Goal: Task Accomplishment & Management: Manage account settings

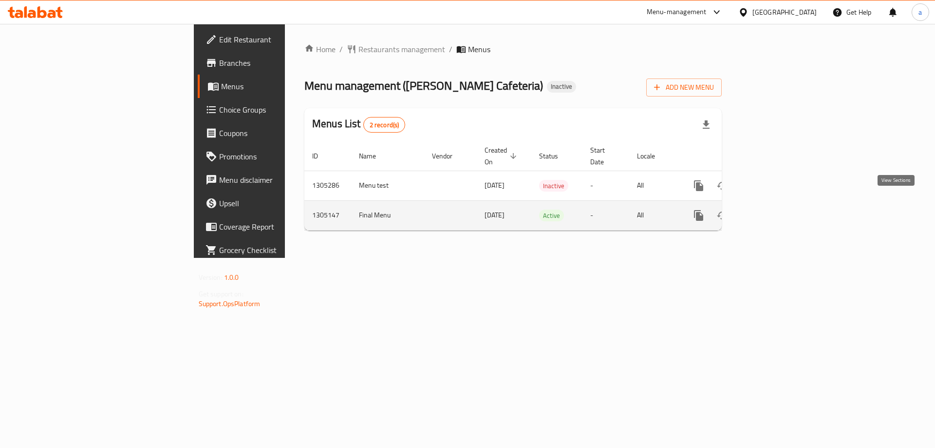
click at [781, 205] on link "enhanced table" at bounding box center [769, 215] width 23 height 23
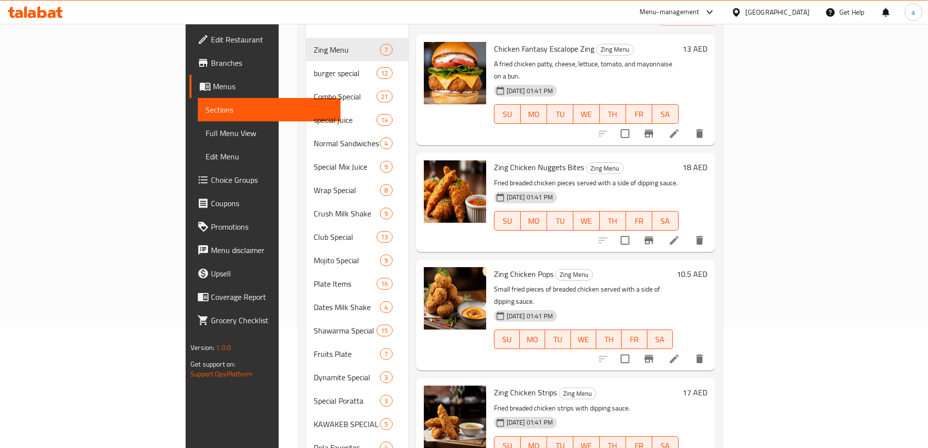
scroll to position [50, 0]
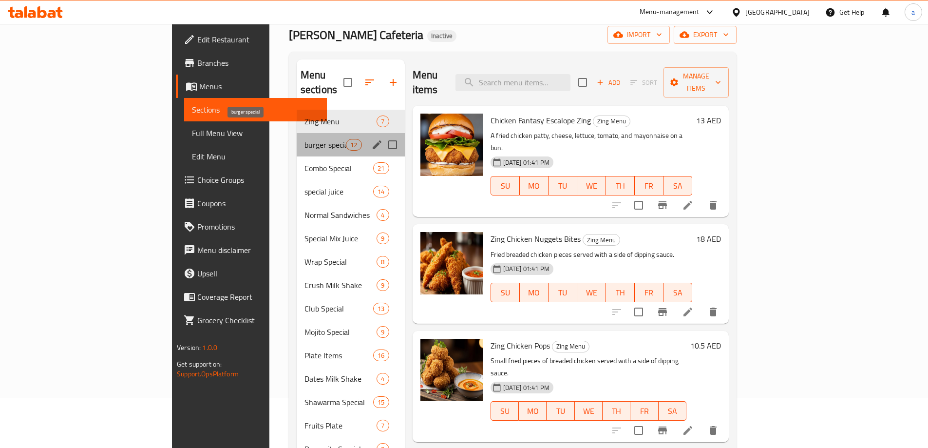
click at [304, 139] on span "burger special" at bounding box center [324, 145] width 41 height 12
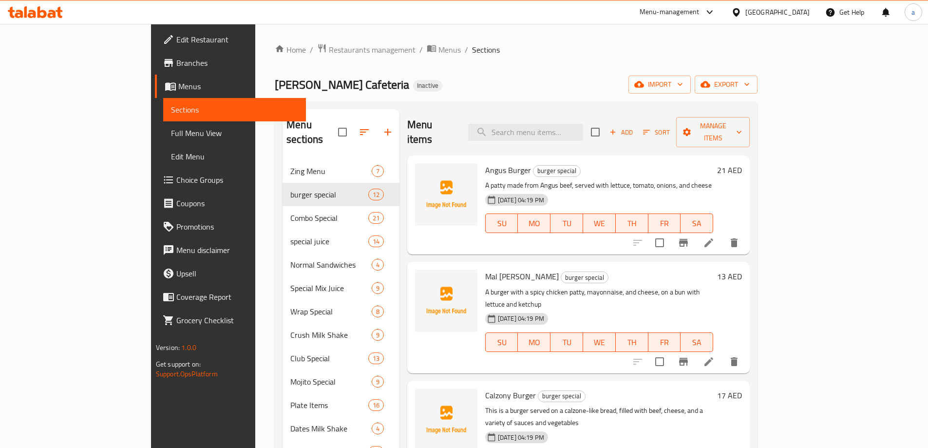
click at [484, 77] on div "[PERSON_NAME] Kawakeb Cafeteria Inactive import export" at bounding box center [516, 85] width 483 height 18
click at [171, 132] on span "Full Menu View" at bounding box center [234, 133] width 127 height 12
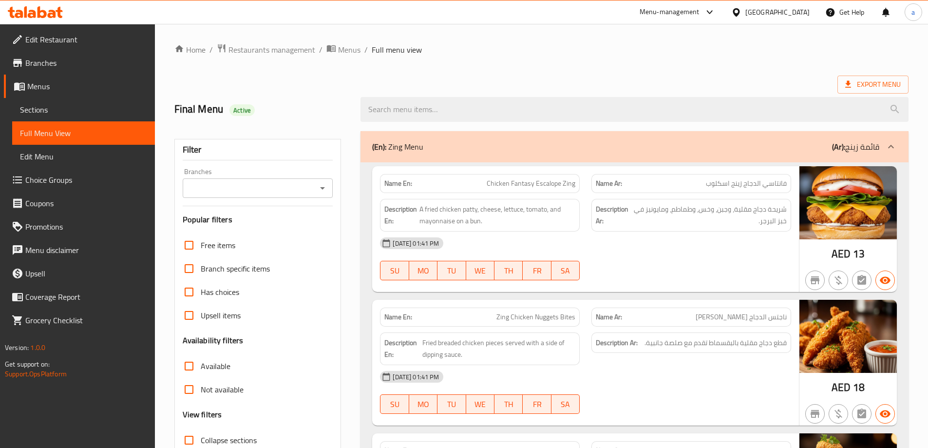
click at [57, 104] on span "Sections" at bounding box center [83, 110] width 127 height 12
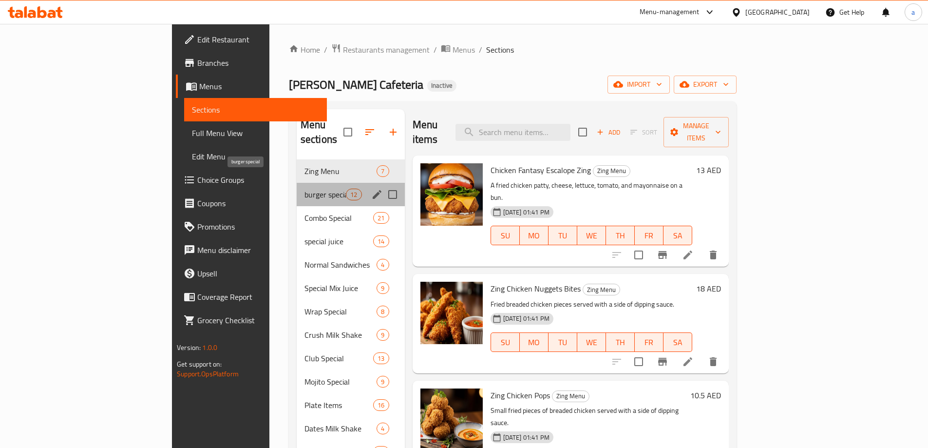
click at [304, 189] on span "burger special" at bounding box center [324, 195] width 41 height 12
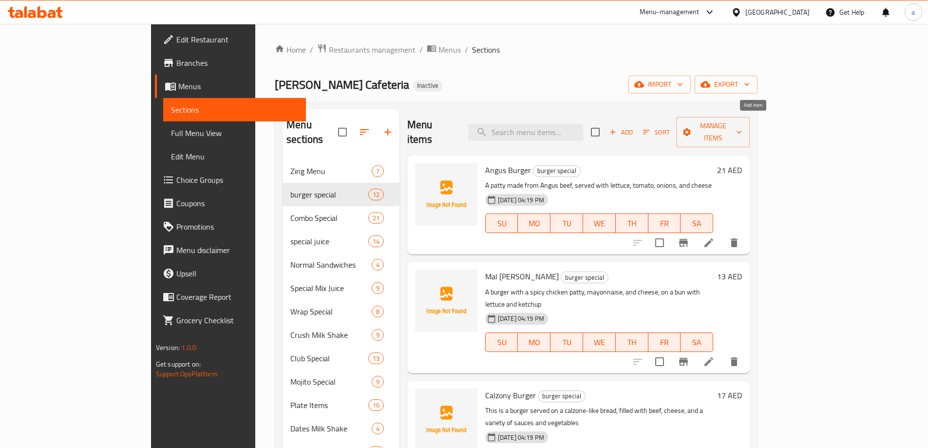
click at [634, 127] on span "Add" at bounding box center [621, 132] width 26 height 11
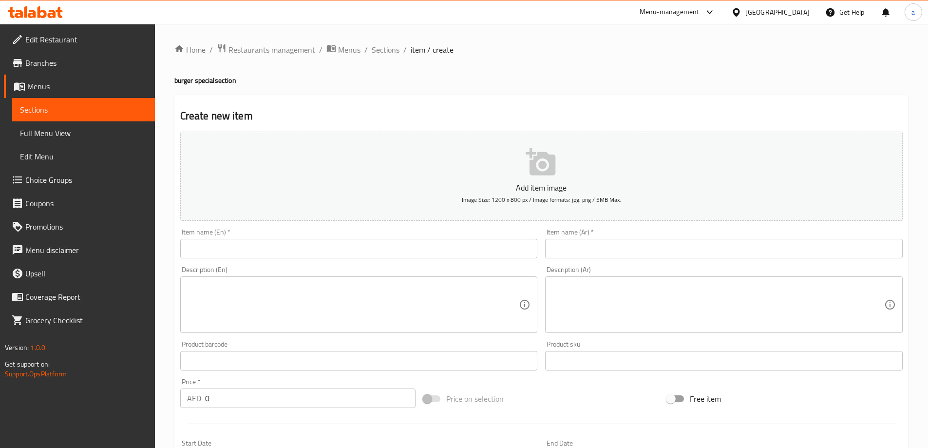
click at [323, 250] on input "text" at bounding box center [359, 248] width 358 height 19
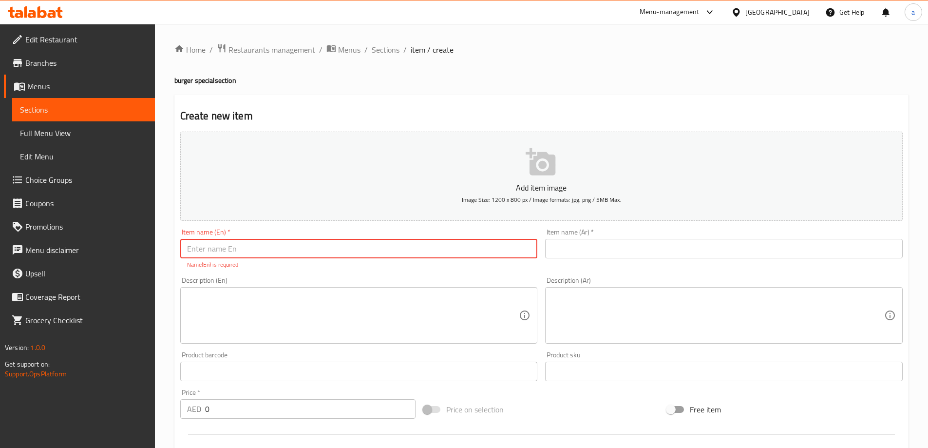
click at [386, 245] on input "text" at bounding box center [359, 248] width 358 height 19
type input "Chi. Burger"
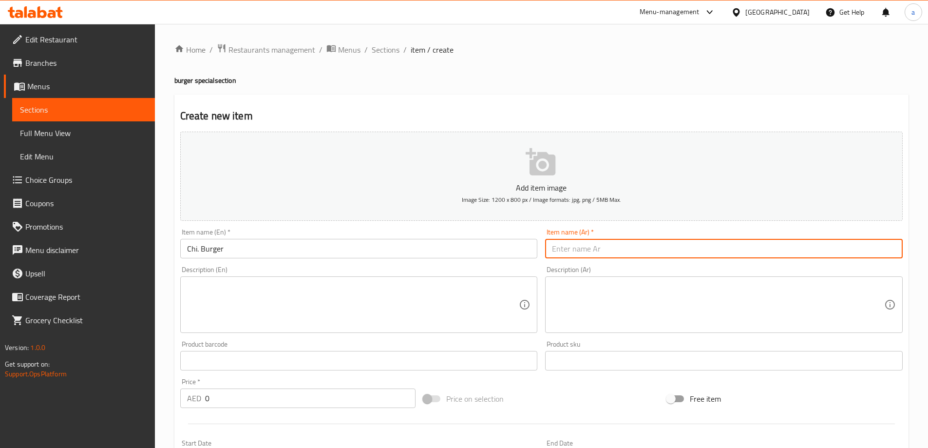
click at [622, 246] on input "text" at bounding box center [724, 248] width 358 height 19
type input "f"
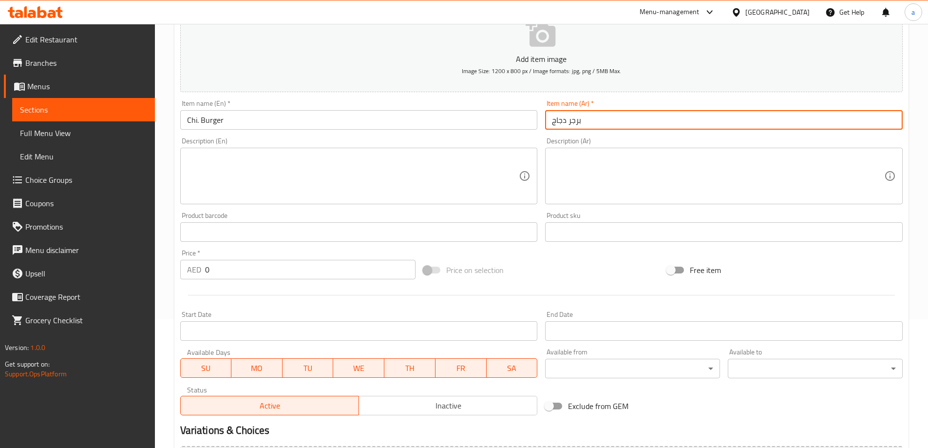
scroll to position [146, 0]
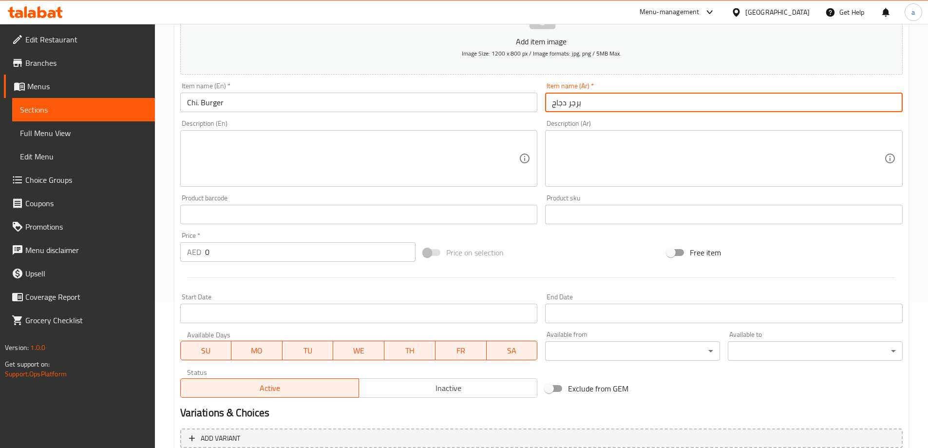
type input "برجر دجاج"
click at [240, 256] on input "0" at bounding box center [310, 251] width 211 height 19
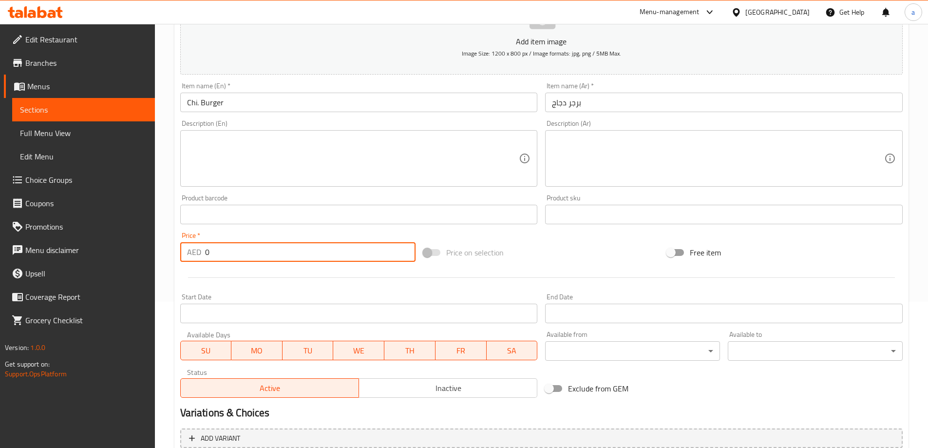
click at [240, 256] on input "0" at bounding box center [310, 251] width 211 height 19
type input "07.5"
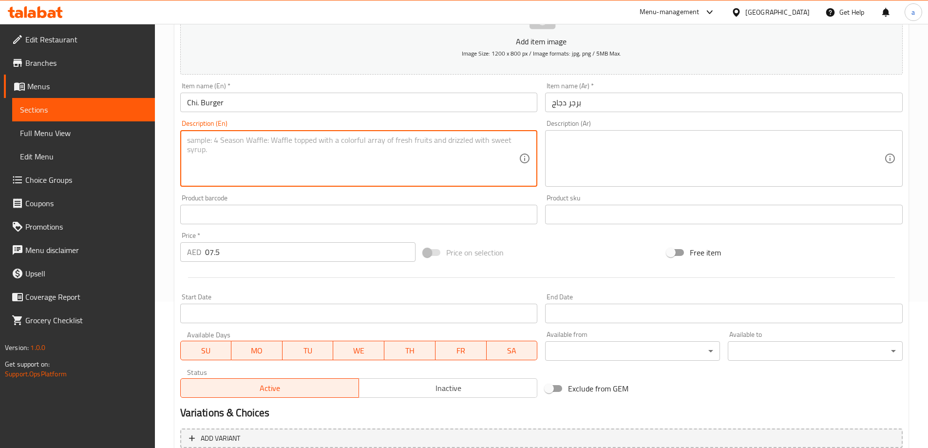
click at [374, 148] on textarea at bounding box center [353, 158] width 332 height 46
paste textarea ""A chicken patty burger with a variety of toppings, including an optional egg. ""
click at [191, 137] on textarea ""A chicken patty burger with a variety of toppings, including an optional egg." at bounding box center [353, 158] width 332 height 46
type textarea "A chicken patty burger with a variety of toppings, including an optional egg."
click at [661, 152] on textarea at bounding box center [718, 158] width 332 height 46
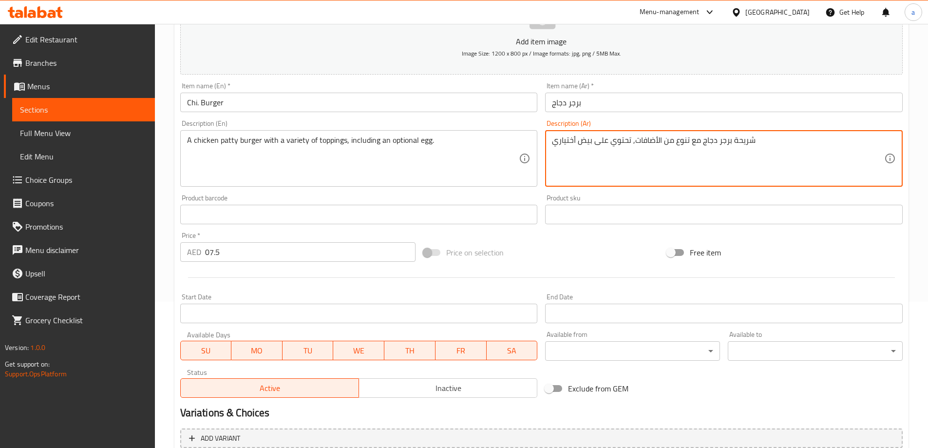
type textarea "شريحة برجر دجاج مع تنوع من الأضافات, تحتوي على بيض أختياري"
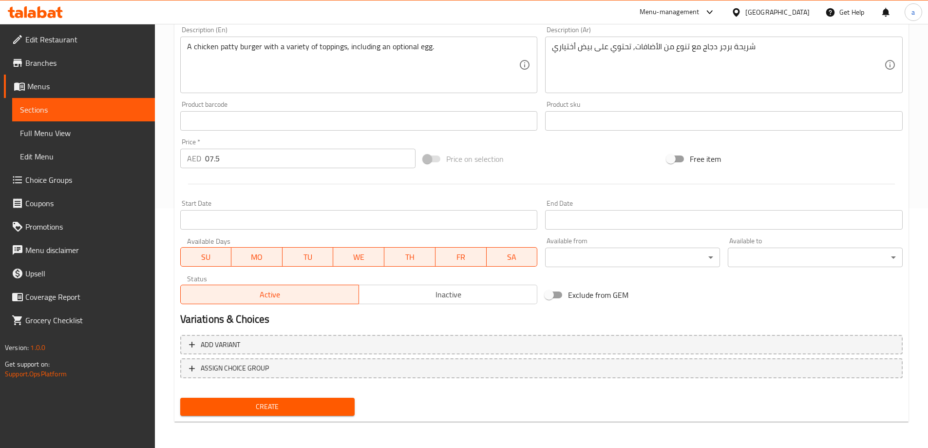
scroll to position [241, 0]
click at [325, 348] on span "Add variant" at bounding box center [541, 344] width 705 height 12
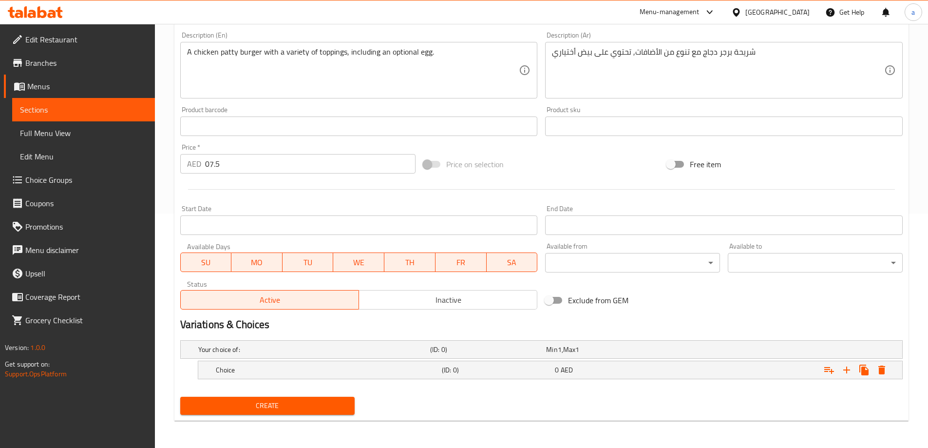
scroll to position [234, 0]
click at [625, 354] on div "0 AED" at bounding box center [602, 349] width 112 height 10
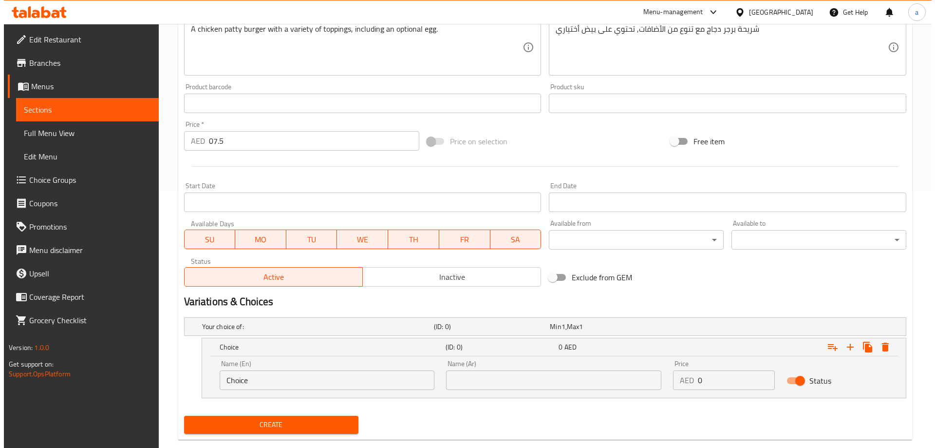
scroll to position [276, 0]
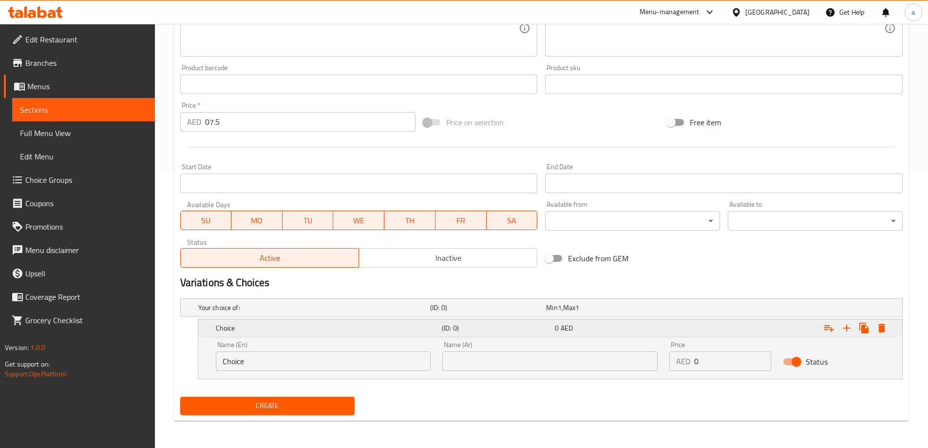
click at [885, 325] on icon "Expand" at bounding box center [882, 328] width 12 height 12
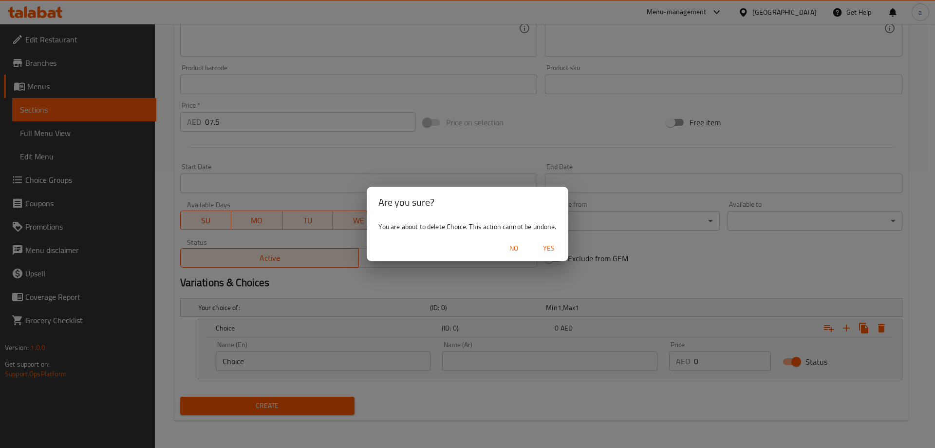
click at [538, 244] on span "Yes" at bounding box center [548, 248] width 23 height 12
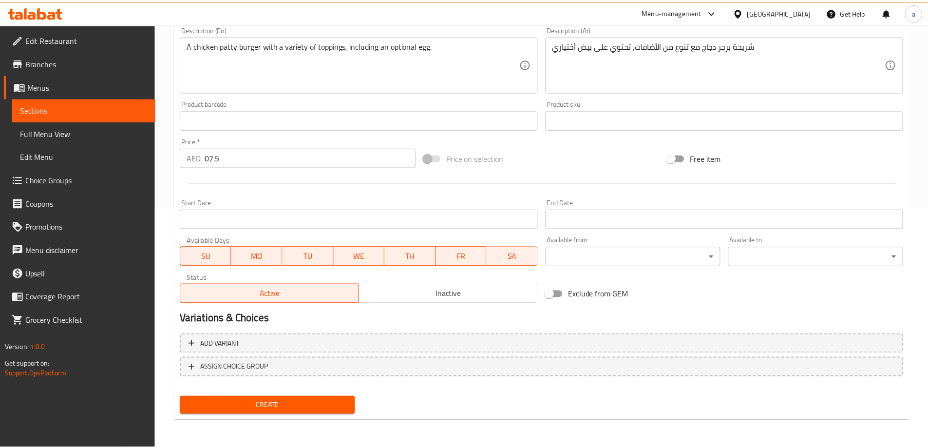
scroll to position [241, 0]
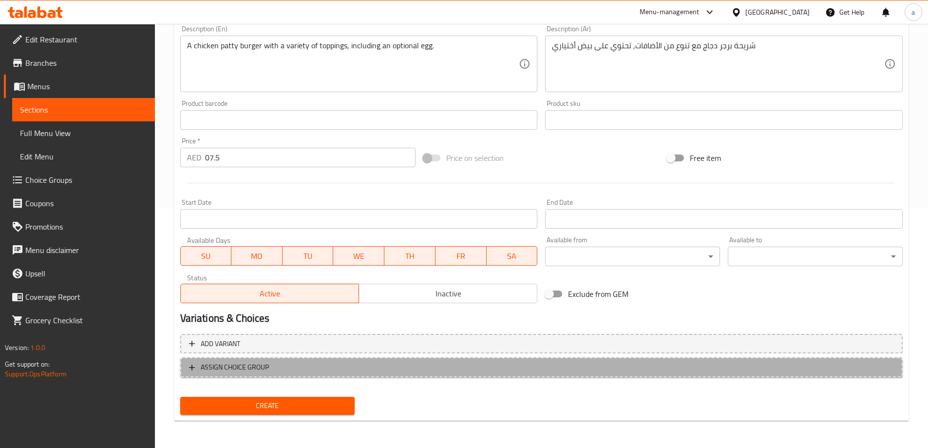
click at [232, 367] on span "ASSIGN CHOICE GROUP" at bounding box center [235, 367] width 68 height 12
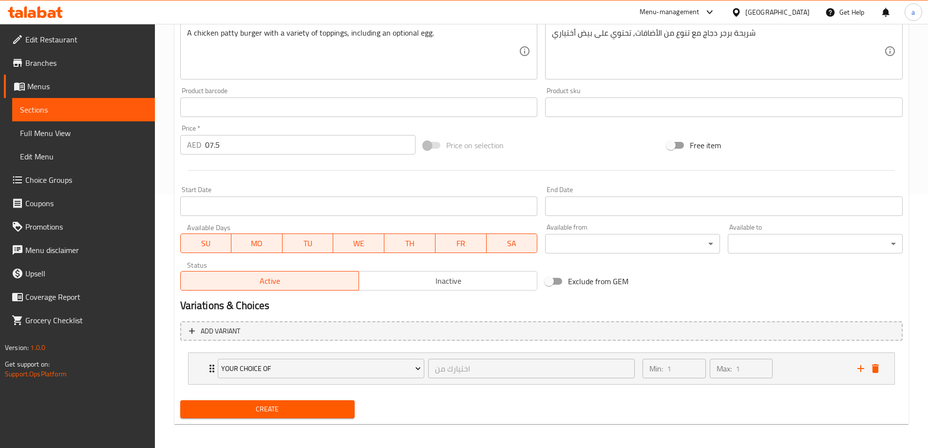
scroll to position [257, 0]
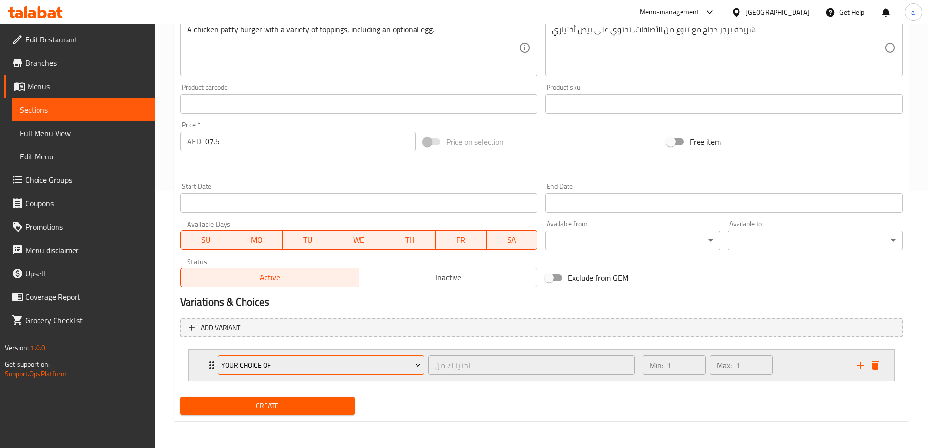
click at [393, 369] on span "Your Choice Of" at bounding box center [321, 365] width 200 height 12
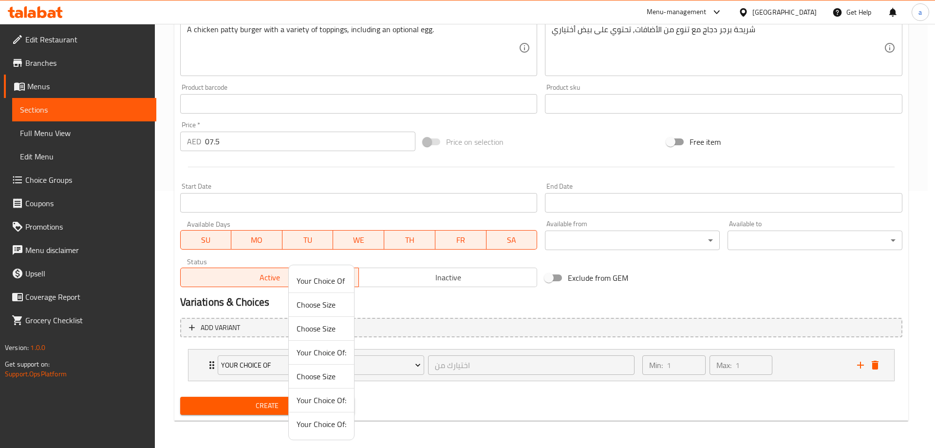
click at [328, 278] on span "Your Choice Of" at bounding box center [322, 281] width 50 height 12
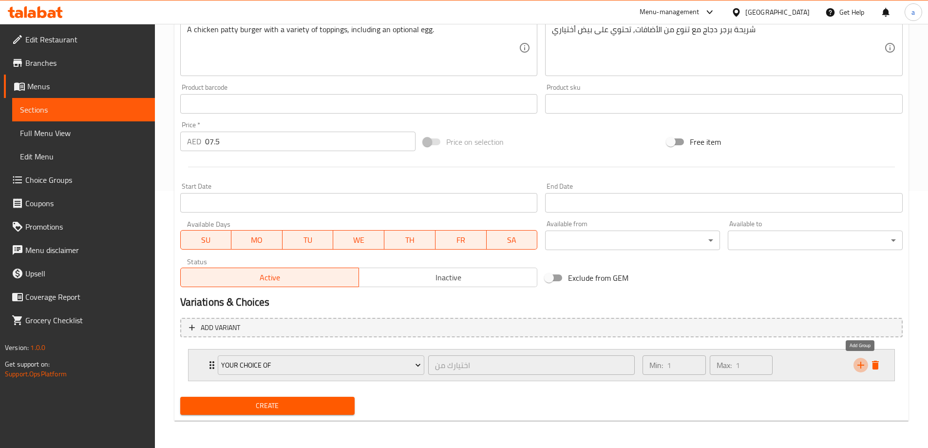
click at [857, 363] on icon "add" at bounding box center [861, 365] width 12 height 12
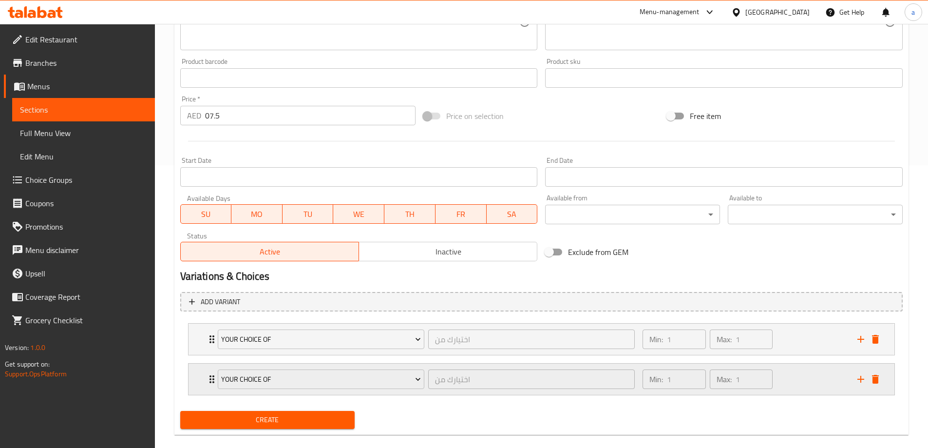
scroll to position [297, 0]
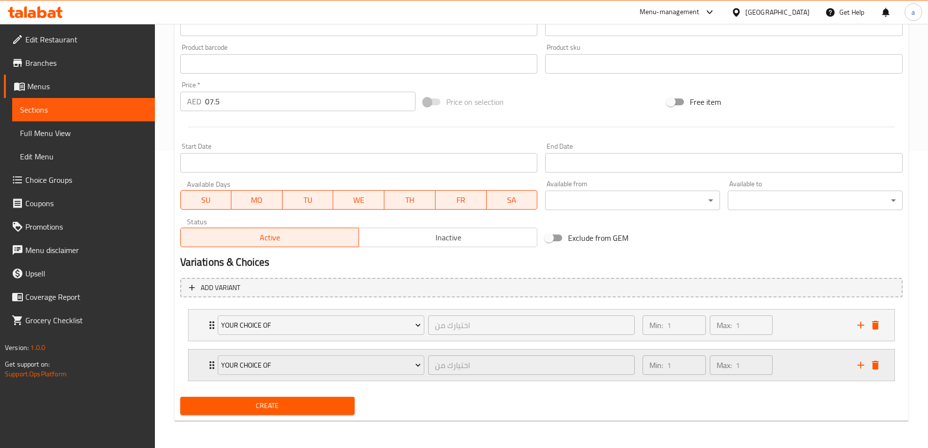
click at [884, 341] on div "Your Choice Of اختيارك من ​ Min: 1 ​ Max: 1 ​" at bounding box center [542, 324] width 706 height 31
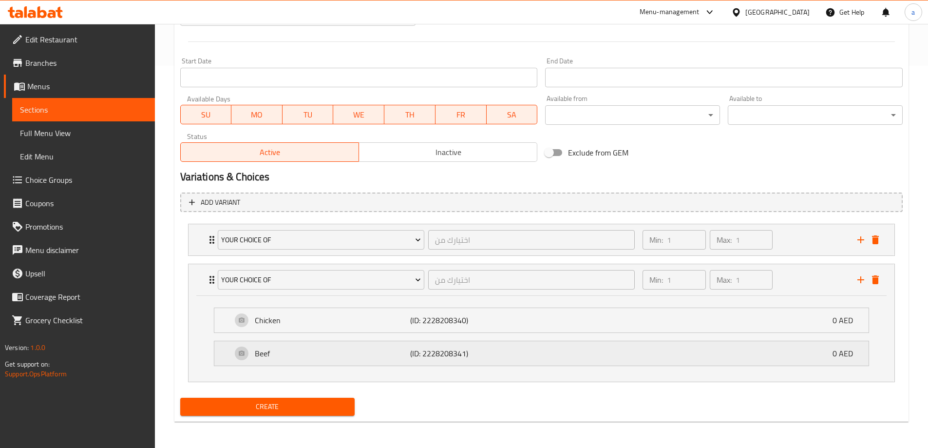
scroll to position [383, 0]
click at [880, 281] on icon "delete" at bounding box center [876, 279] width 12 height 12
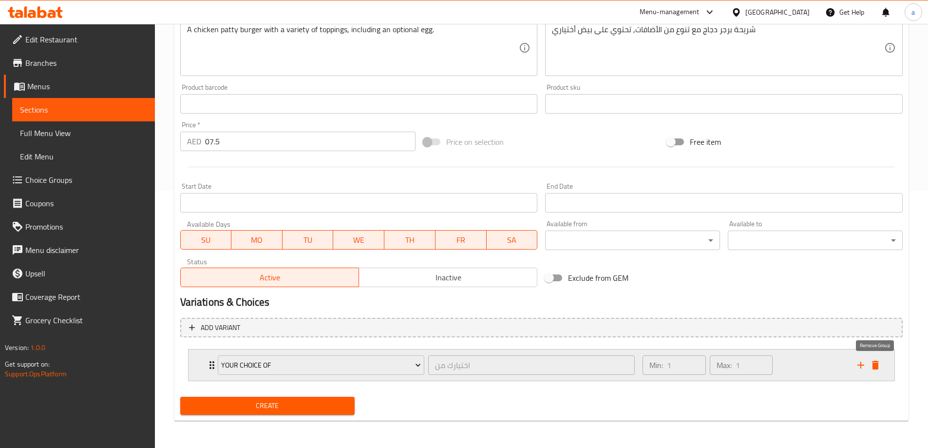
click at [874, 361] on icon "delete" at bounding box center [875, 365] width 7 height 9
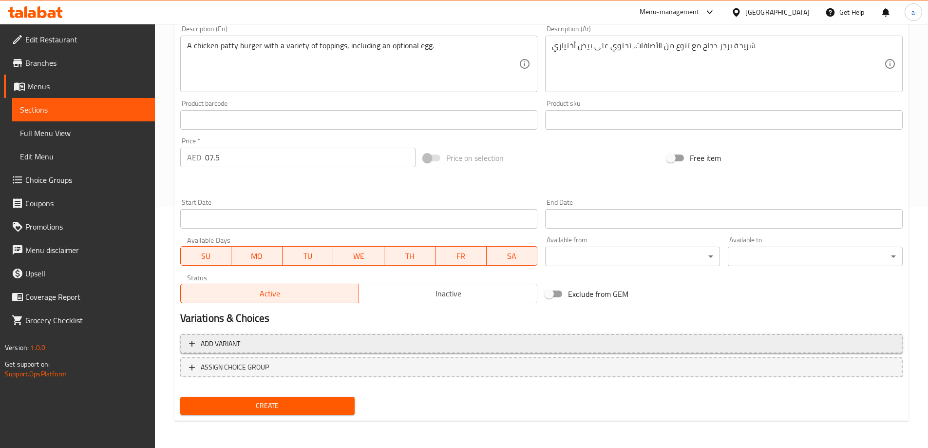
click at [357, 337] on button "Add variant" at bounding box center [541, 344] width 723 height 20
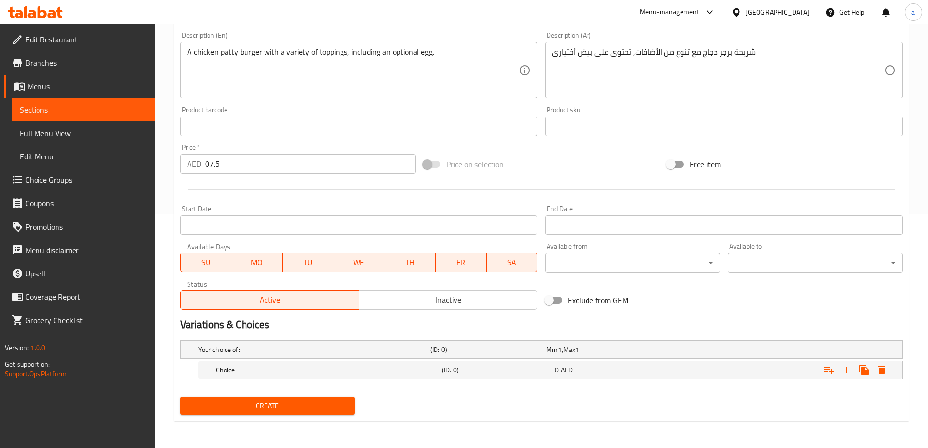
scroll to position [234, 0]
click at [694, 351] on div "Expand" at bounding box center [776, 349] width 232 height 4
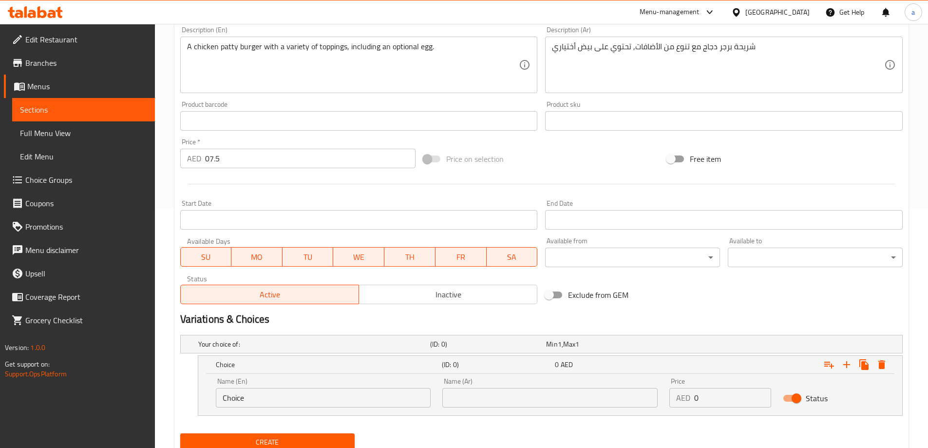
scroll to position [276, 0]
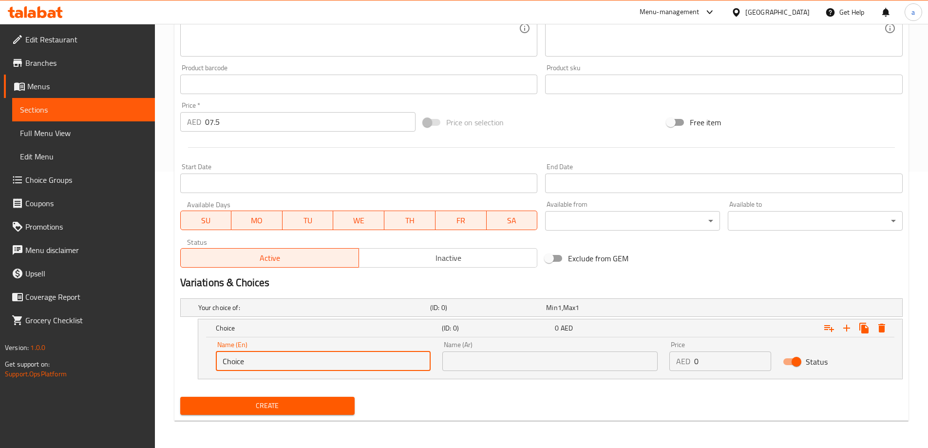
click at [344, 365] on input "Choice" at bounding box center [323, 360] width 215 height 19
type input "ش"
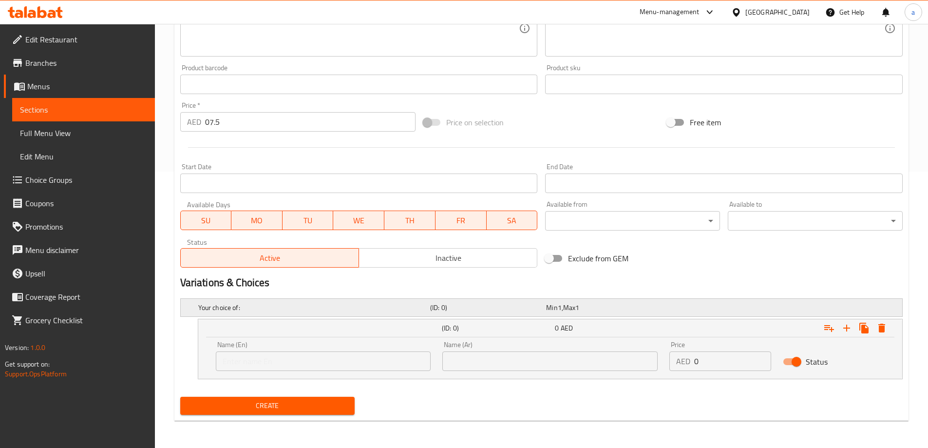
click at [599, 303] on div "Min 1 , Max 1" at bounding box center [602, 308] width 112 height 10
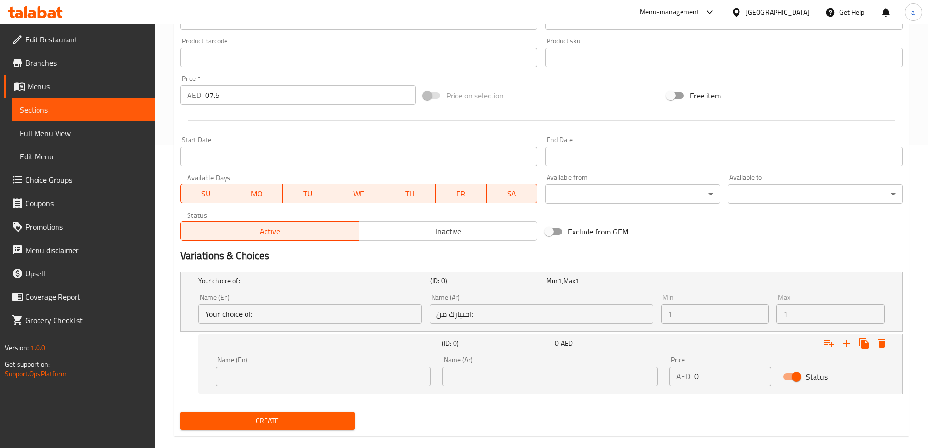
scroll to position [318, 0]
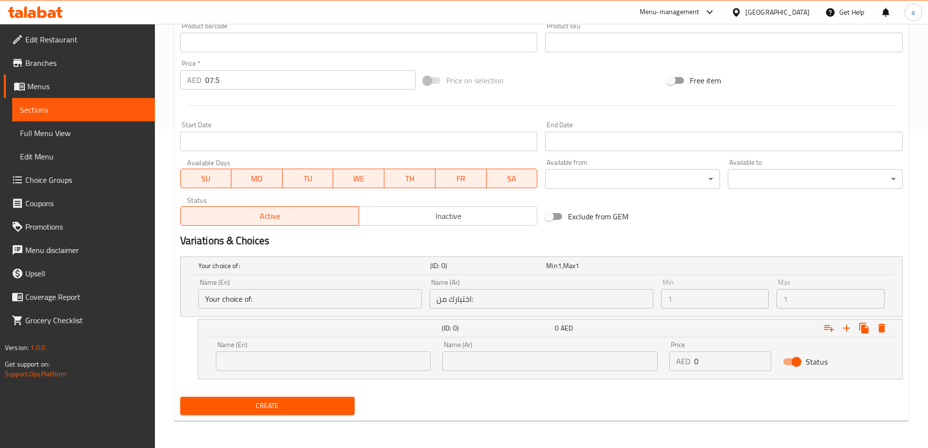
click at [364, 299] on input "Your choice of:" at bounding box center [310, 298] width 224 height 19
click at [569, 304] on input "اختيارك من:" at bounding box center [542, 298] width 224 height 19
click at [404, 364] on input "text" at bounding box center [323, 360] width 215 height 19
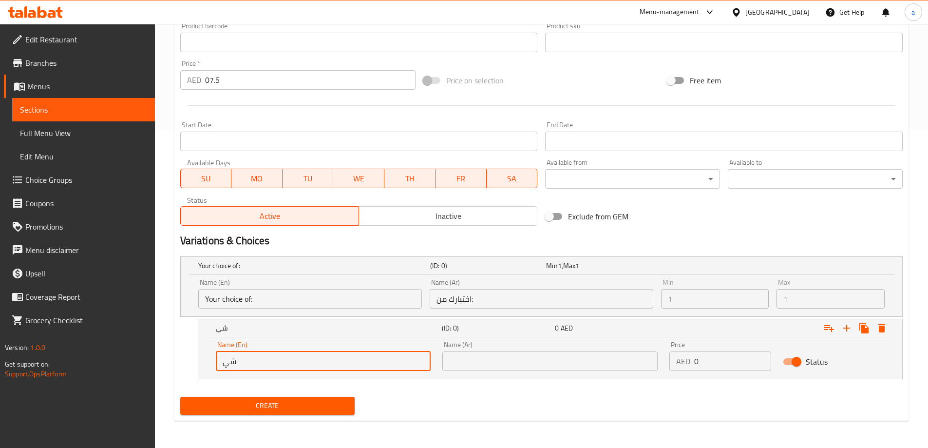
type input "ش"
type input "add egg"
click at [505, 367] on input "text" at bounding box center [549, 360] width 215 height 19
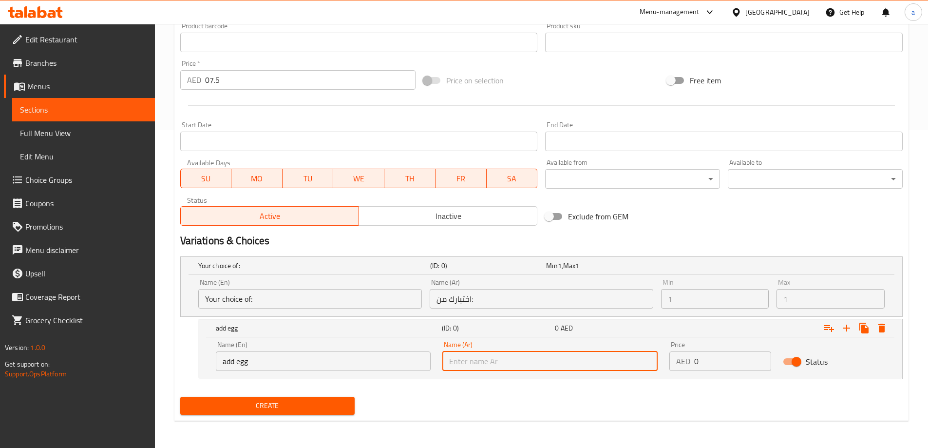
click at [552, 367] on input "text" at bounding box center [549, 360] width 215 height 19
type input "H"
type input "ا"
type input "أضافة بيض"
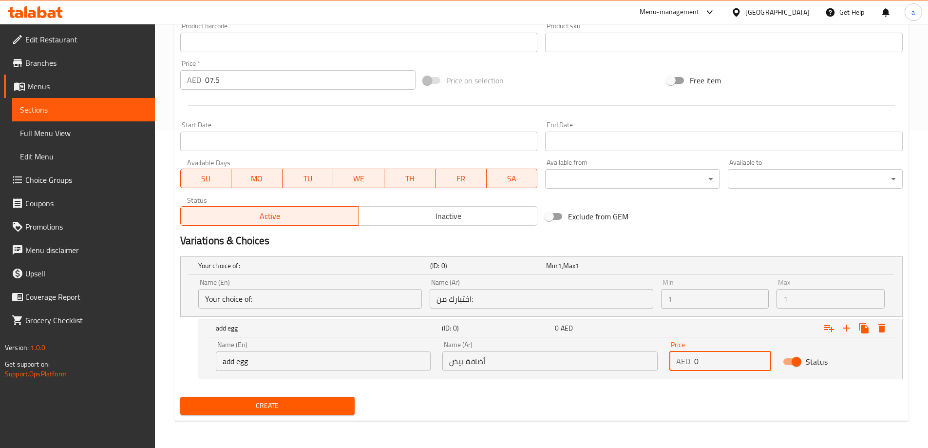
click at [701, 358] on input "0" at bounding box center [732, 360] width 77 height 19
type input "0.5"
click at [334, 407] on span "Create" at bounding box center [267, 406] width 159 height 12
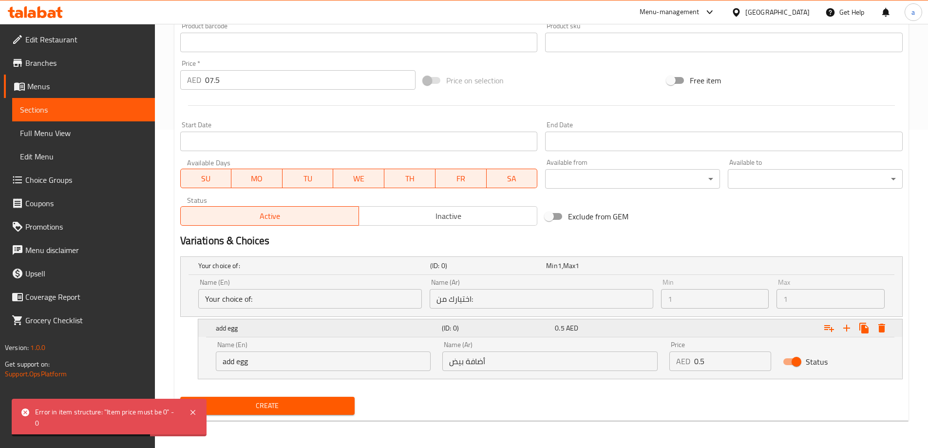
click at [770, 267] on div "Expand" at bounding box center [776, 266] width 232 height 4
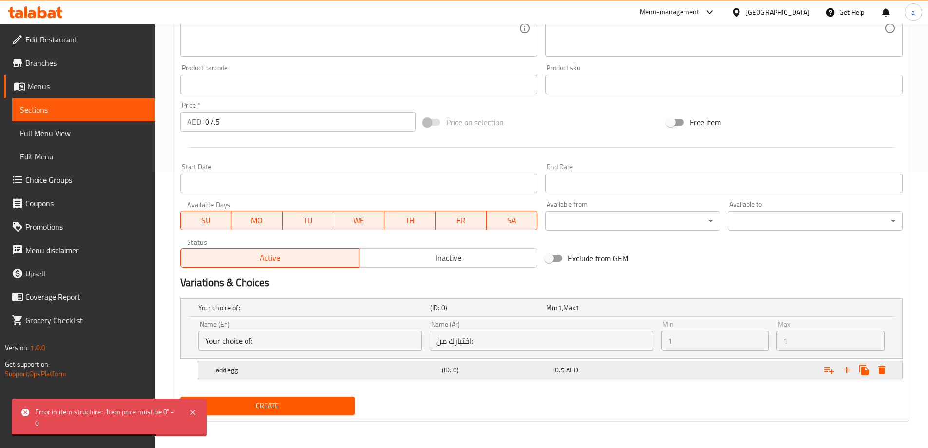
scroll to position [276, 0]
click at [764, 309] on div "Expand" at bounding box center [776, 307] width 232 height 4
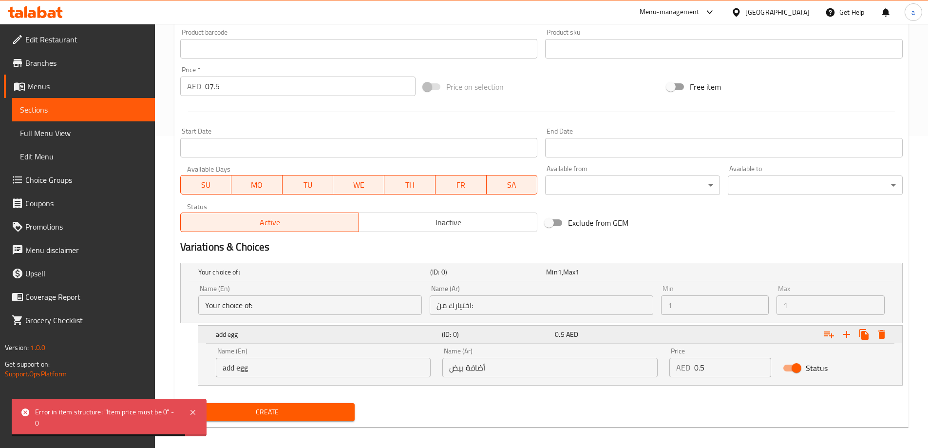
scroll to position [318, 0]
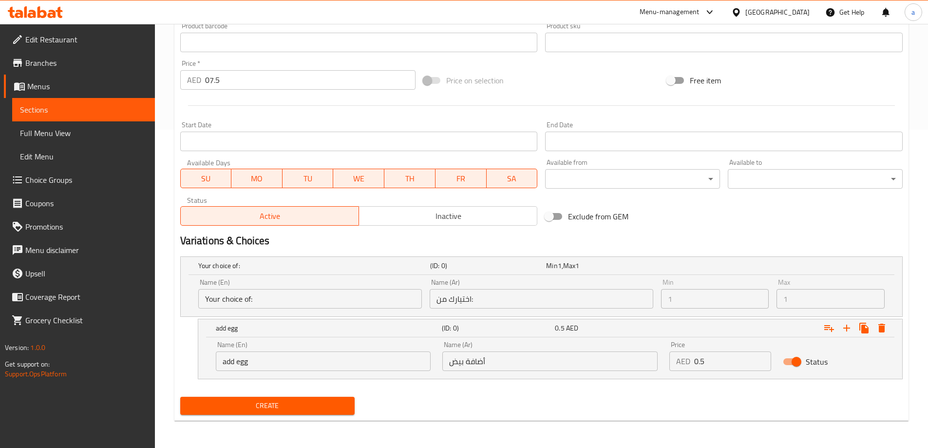
click at [260, 82] on input "07.5" at bounding box center [310, 79] width 211 height 19
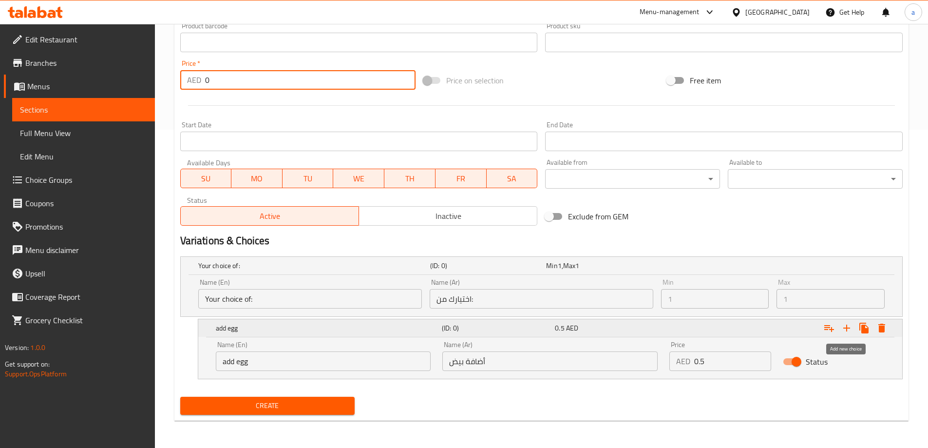
type input "0"
click at [844, 326] on icon "Expand" at bounding box center [847, 328] width 12 height 12
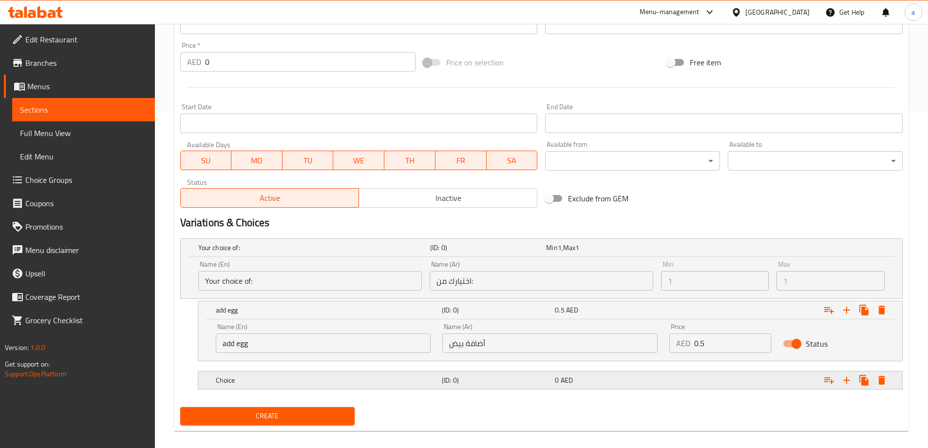
scroll to position [346, 0]
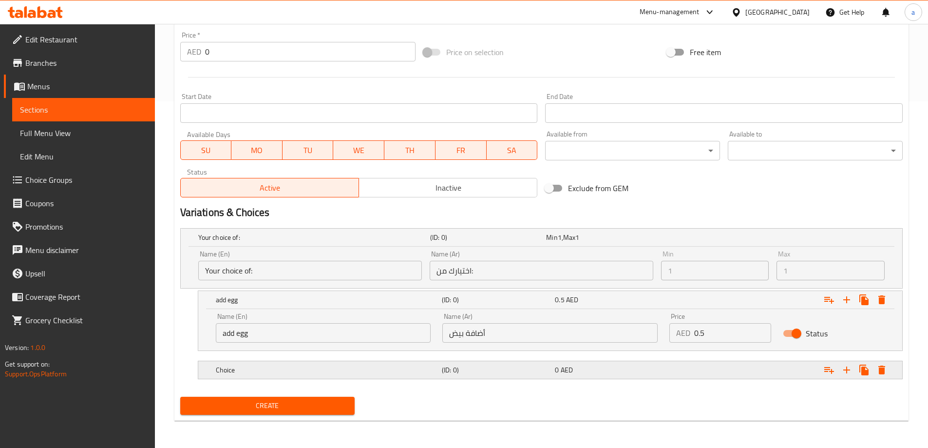
click at [475, 244] on div "(ID: 0)" at bounding box center [486, 237] width 116 height 14
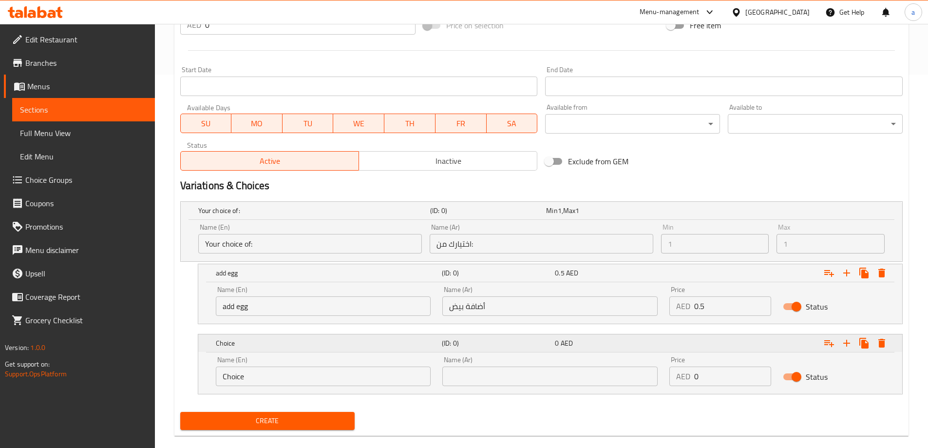
scroll to position [388, 0]
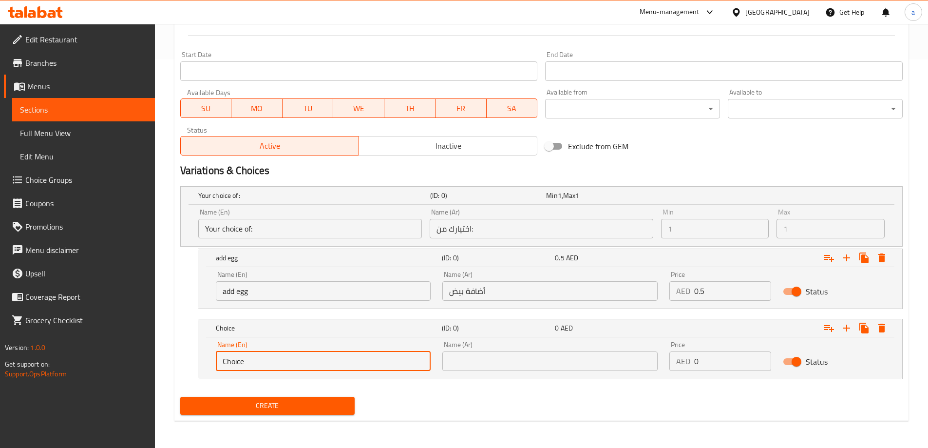
click at [345, 362] on input "Choice" at bounding box center [323, 360] width 215 height 19
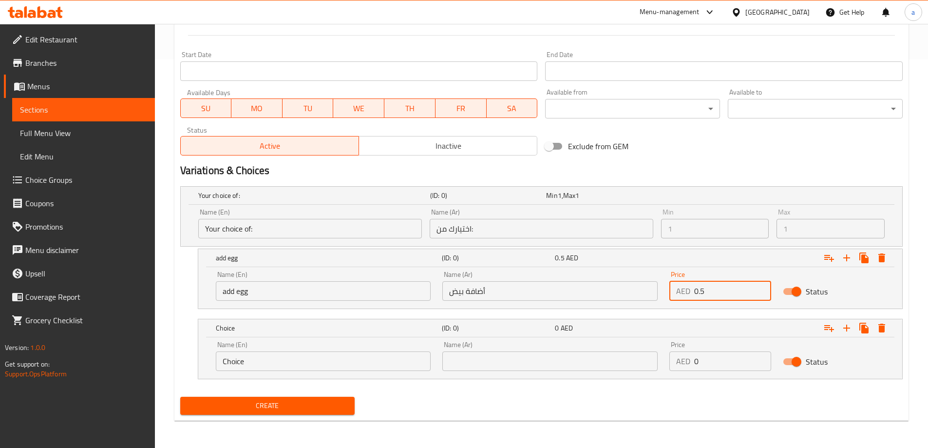
click at [737, 290] on input "0.5" at bounding box center [732, 290] width 77 height 19
type input "8"
click at [729, 363] on input "0" at bounding box center [732, 360] width 77 height 19
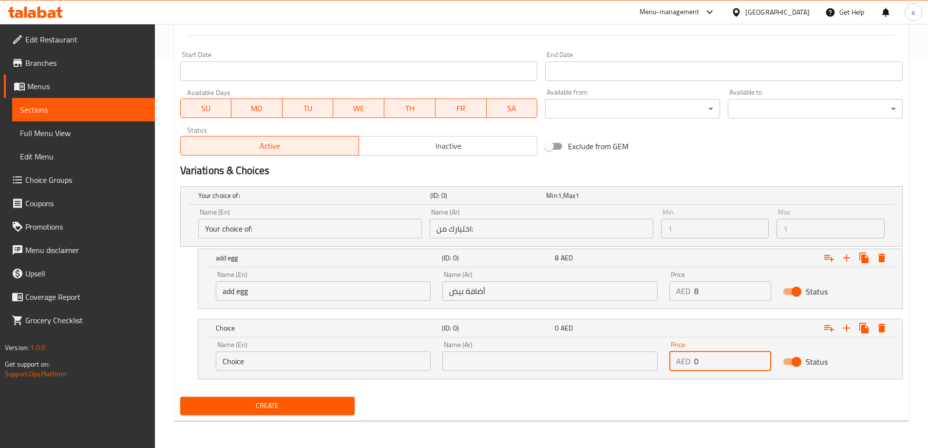
click at [729, 363] on input "0" at bounding box center [732, 360] width 77 height 19
type input "7.5"
click at [508, 358] on input "text" at bounding box center [549, 360] width 215 height 19
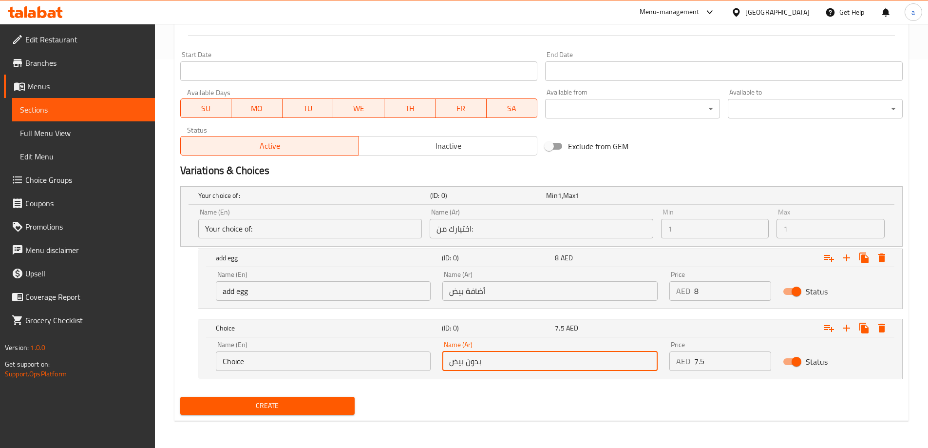
type input "بدون بيض"
click at [271, 353] on input "Choice" at bounding box center [323, 360] width 215 height 19
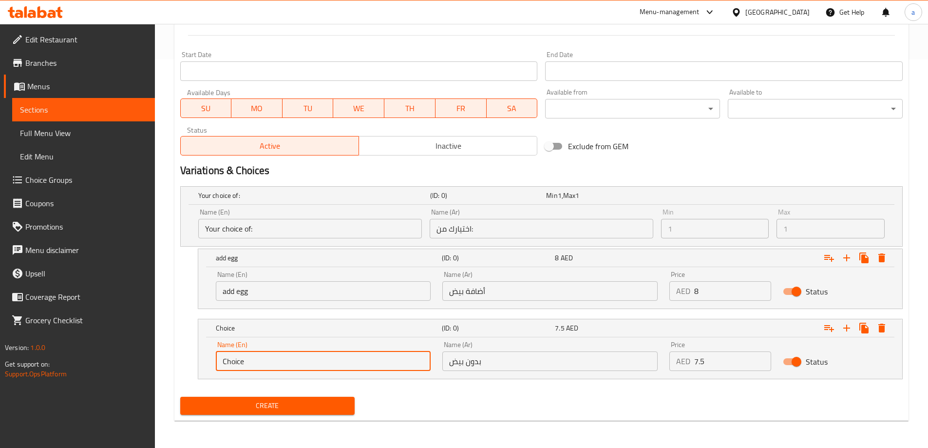
click at [271, 353] on input "Choice" at bounding box center [323, 360] width 215 height 19
type input "ص"
type input "without egg"
click at [266, 400] on span "Create" at bounding box center [267, 406] width 159 height 12
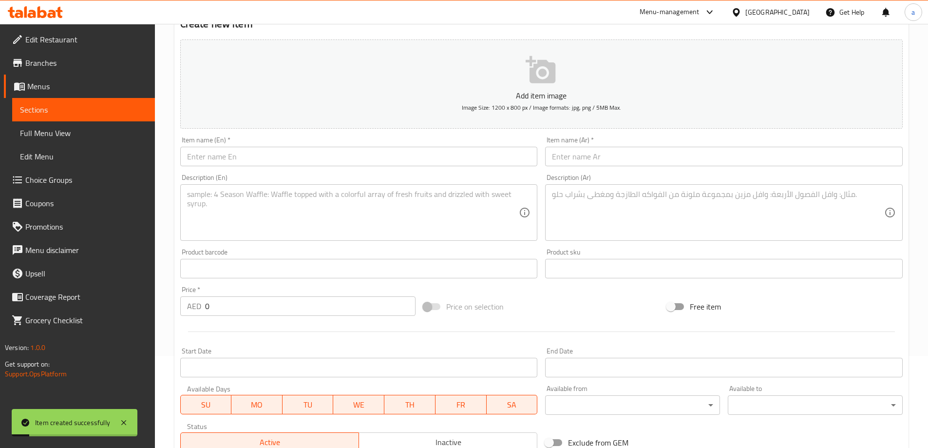
scroll to position [0, 0]
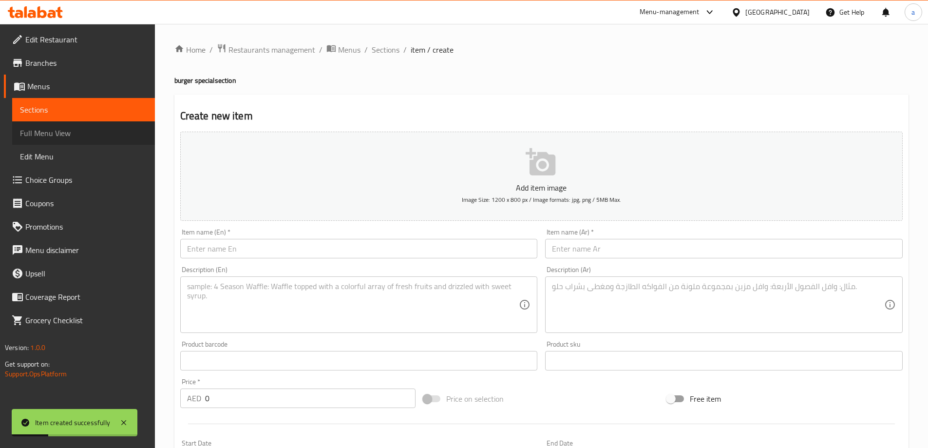
click at [43, 139] on span "Full Menu View" at bounding box center [83, 133] width 127 height 12
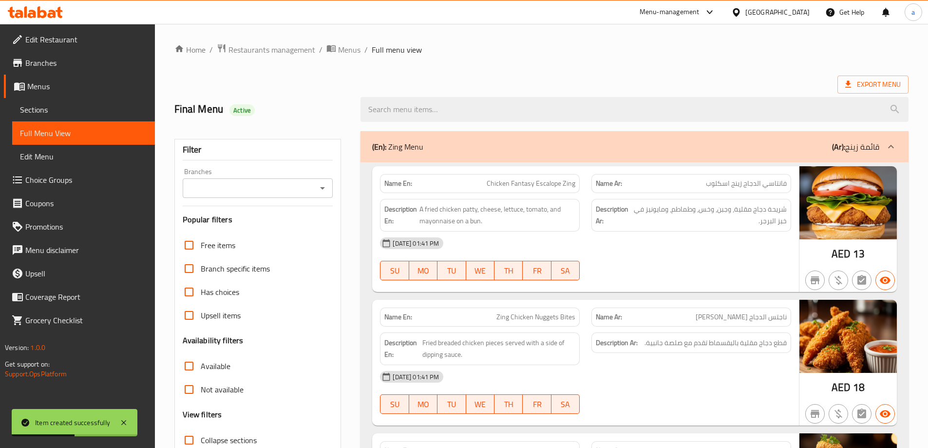
click at [749, 147] on div "(En): [PERSON_NAME] (Ar): قائمة زينج" at bounding box center [625, 147] width 507 height 12
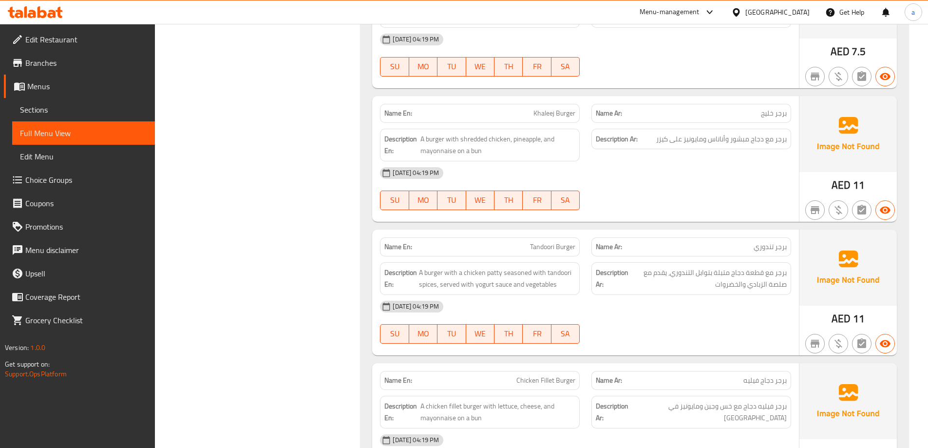
scroll to position [1364, 0]
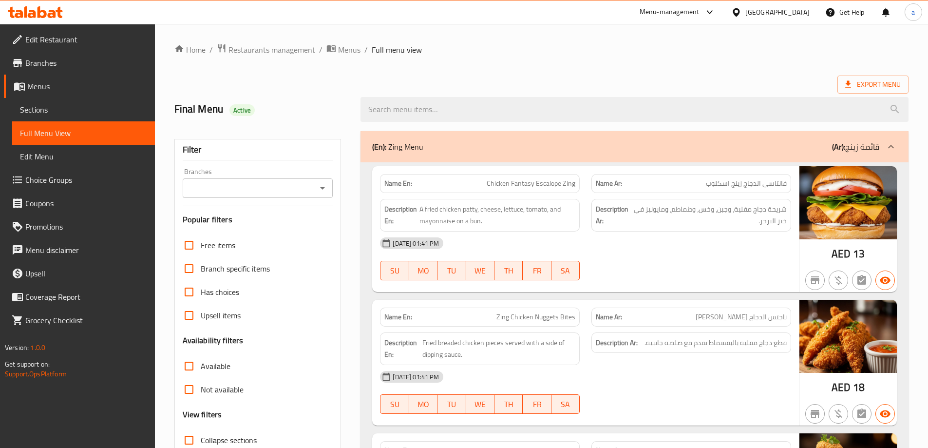
click at [430, 162] on div "(En): [PERSON_NAME] (Ar): قائمة زينج" at bounding box center [635, 146] width 548 height 31
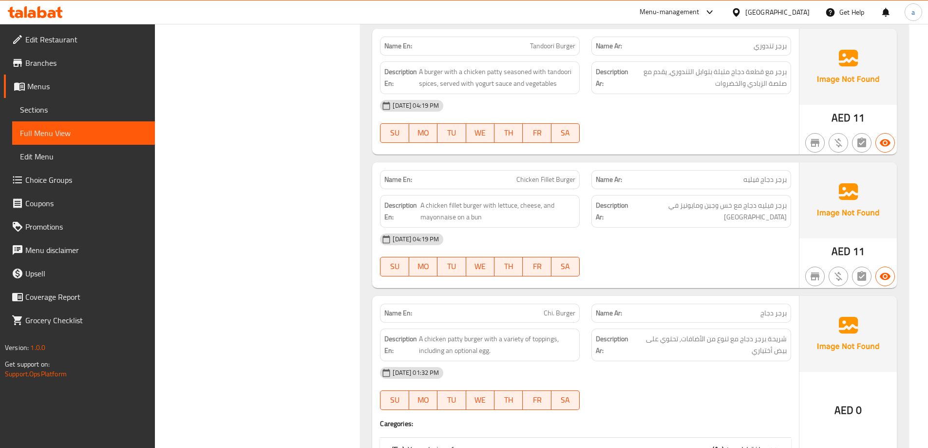
scroll to position [1656, 0]
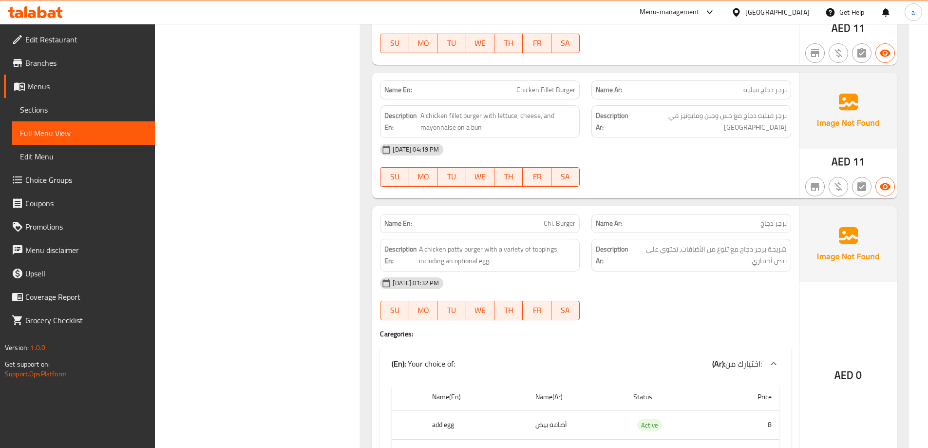
scroll to position [1803, 0]
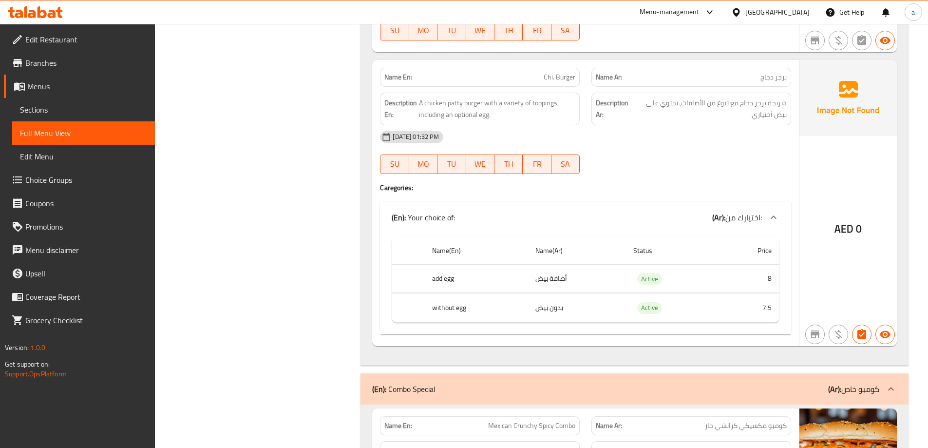
click at [56, 112] on span "Sections" at bounding box center [83, 110] width 127 height 12
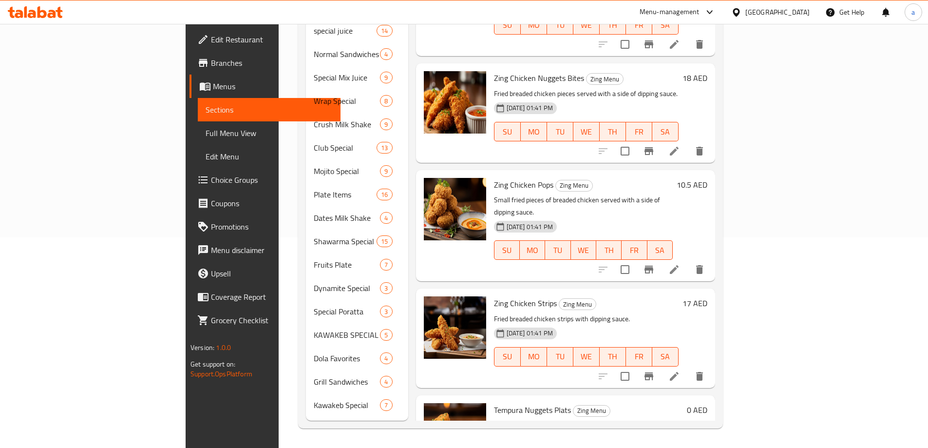
scroll to position [136, 0]
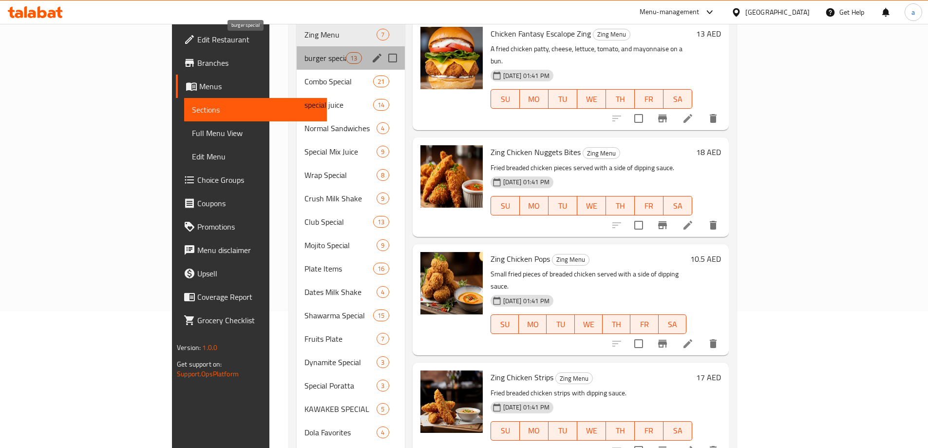
click at [304, 52] on span "burger special" at bounding box center [324, 58] width 41 height 12
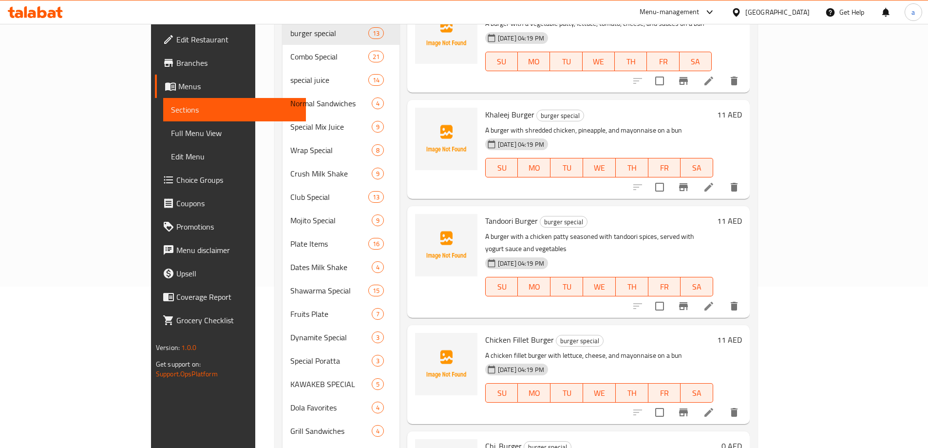
scroll to position [196, 0]
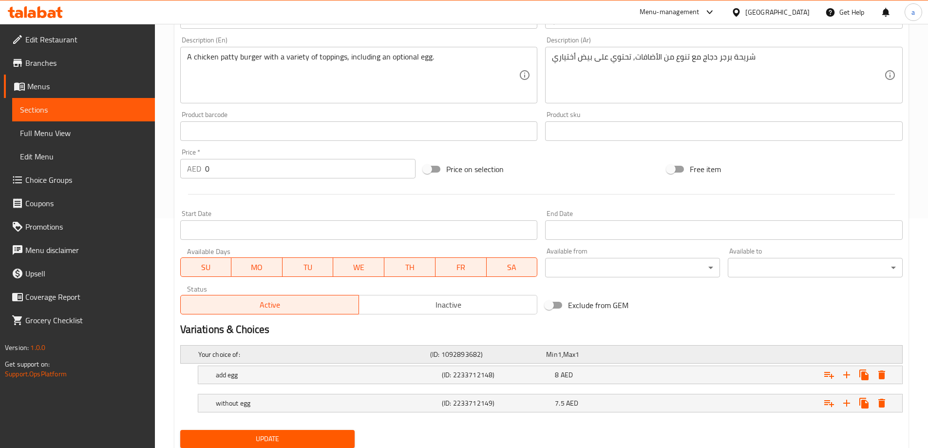
scroll to position [263, 0]
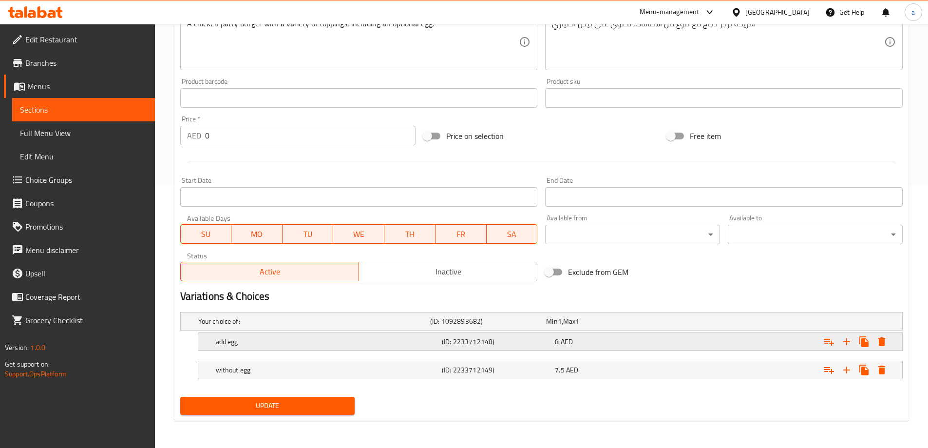
click at [493, 332] on div "add egg (ID: 2233712148) 8 AED" at bounding box center [544, 320] width 696 height 21
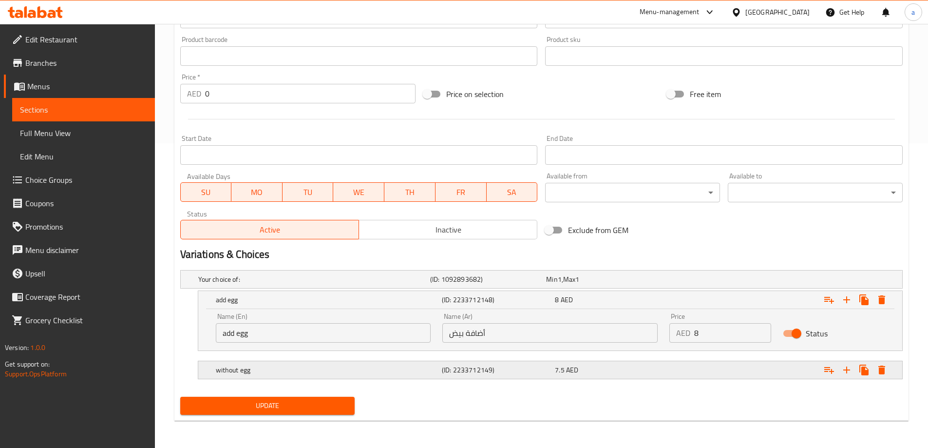
click at [485, 284] on h5 "(ID: 2233712149)" at bounding box center [486, 279] width 112 height 10
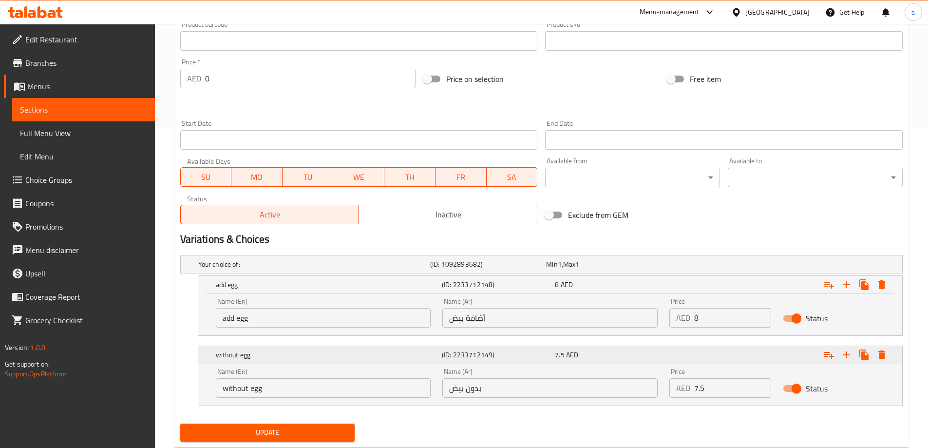
scroll to position [346, 0]
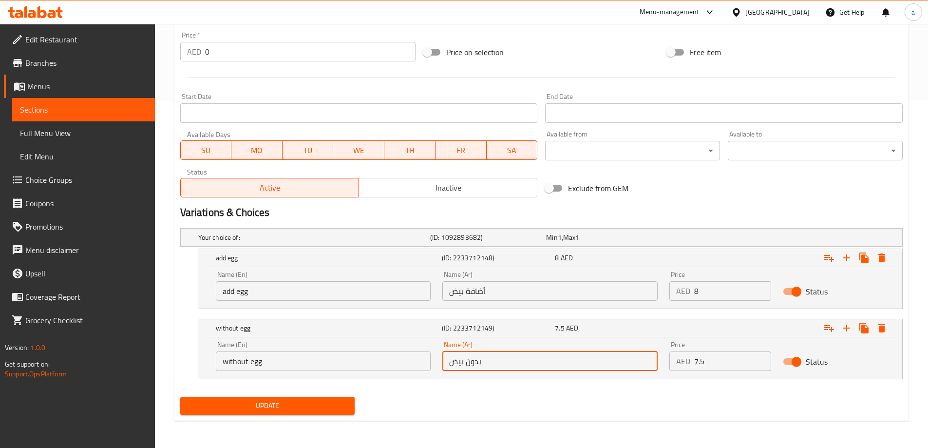
drag, startPoint x: 508, startPoint y: 361, endPoint x: 401, endPoint y: 371, distance: 107.2
click at [401, 371] on div "Name (En) without egg Name (En) Name (Ar) بدون بيض Name (Ar) Price AED 7.5 Pric…" at bounding box center [550, 355] width 681 height 41
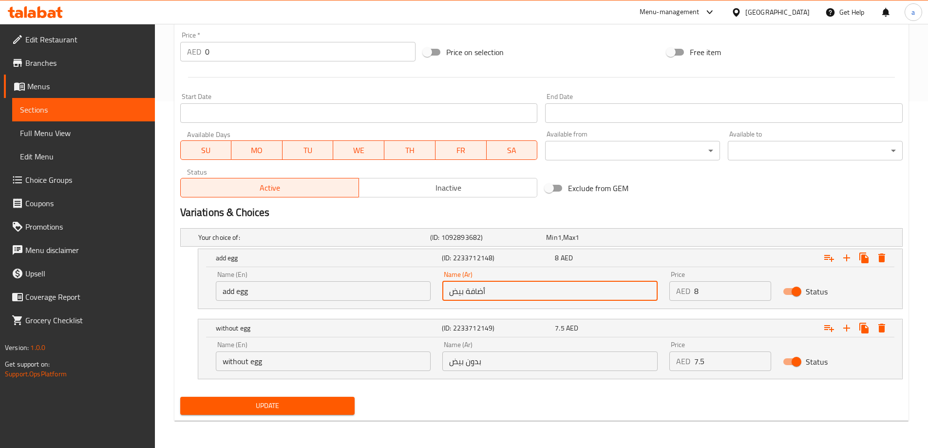
drag, startPoint x: 507, startPoint y: 292, endPoint x: 431, endPoint y: 303, distance: 76.7
click at [431, 303] on div "Name (En) add egg Name (En) Name (Ar) أضافة بيض Name (Ar) Price AED 8 Price Sta…" at bounding box center [550, 285] width 681 height 41
paste input "دون"
type input "بدون بيض"
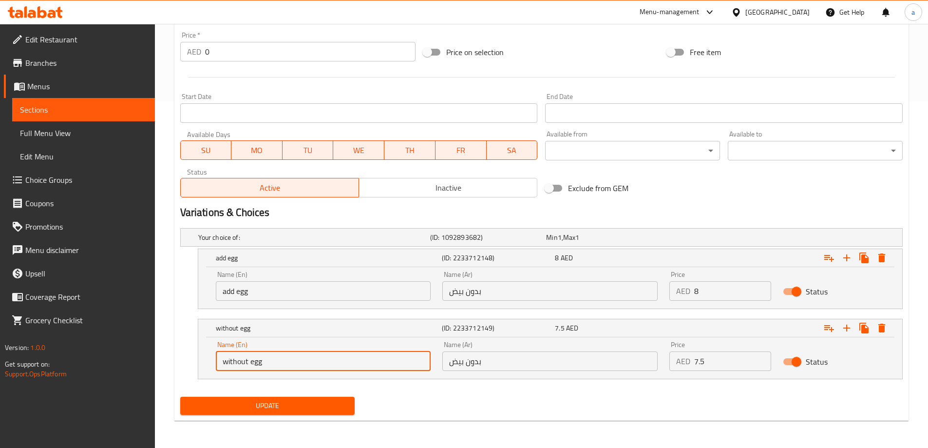
drag, startPoint x: 334, startPoint y: 363, endPoint x: 193, endPoint y: 366, distance: 140.8
click at [193, 366] on div "without egg (ID: 2233712149) 7.5 AED Name (En) without egg Name (En) Name (Ar) …" at bounding box center [541, 349] width 723 height 60
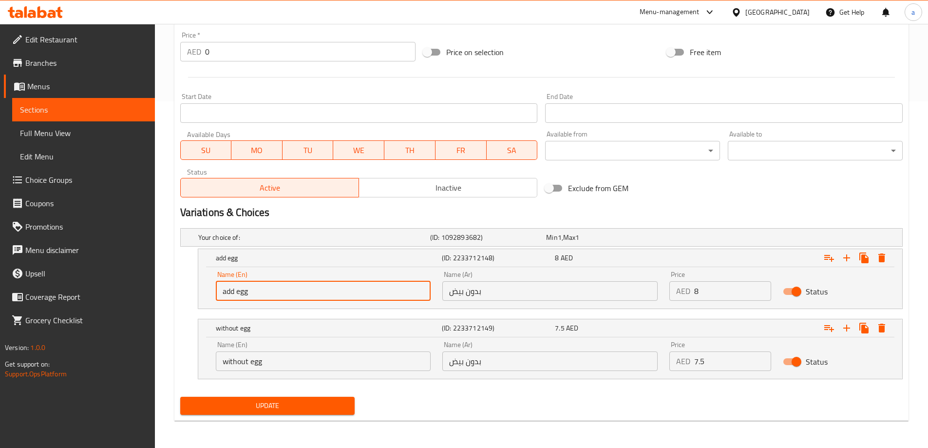
drag, startPoint x: 274, startPoint y: 287, endPoint x: 119, endPoint y: 305, distance: 155.5
click at [119, 305] on div "Edit Restaurant Branches Menus Sections Full Menu View Edit Menu Choice Groups …" at bounding box center [464, 62] width 928 height 770
paste input "without"
type input "without egg"
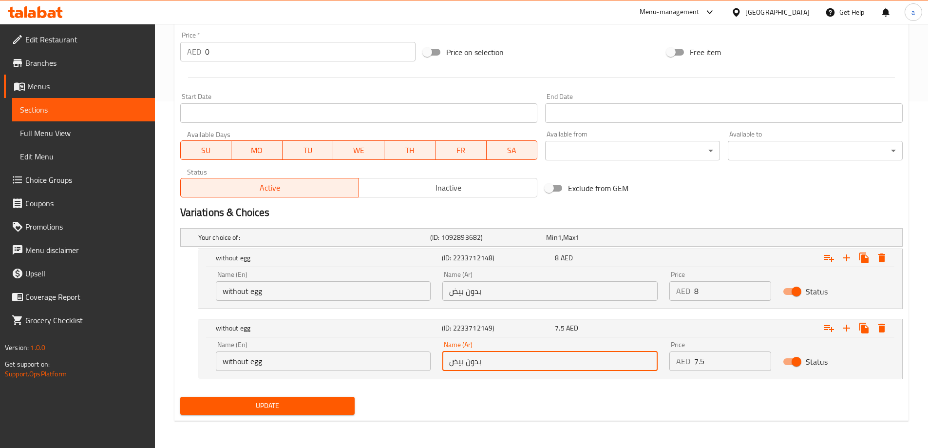
drag, startPoint x: 523, startPoint y: 362, endPoint x: 467, endPoint y: 367, distance: 56.7
click at [467, 367] on input "بدون بيض" at bounding box center [549, 360] width 215 height 19
type input "مع بيض"
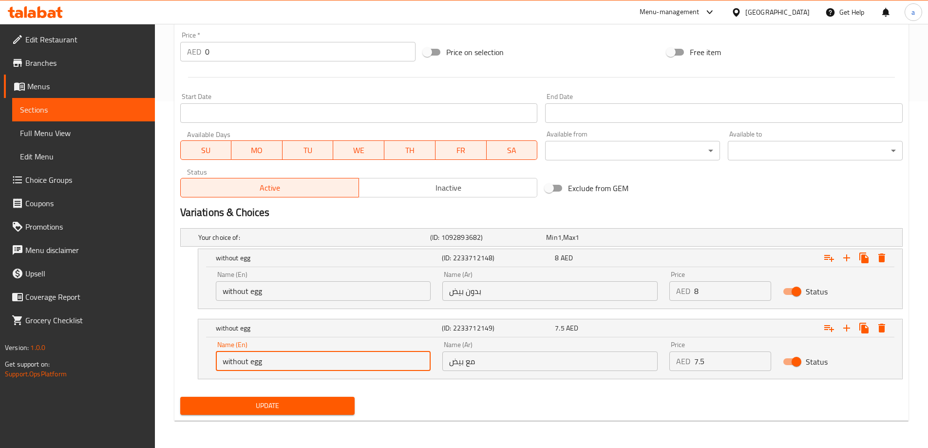
drag, startPoint x: 247, startPoint y: 361, endPoint x: 239, endPoint y: 365, distance: 9.2
click at [239, 365] on input "without egg" at bounding box center [323, 360] width 215 height 19
type input "with egg"
click at [720, 362] on input "7.5" at bounding box center [732, 360] width 77 height 19
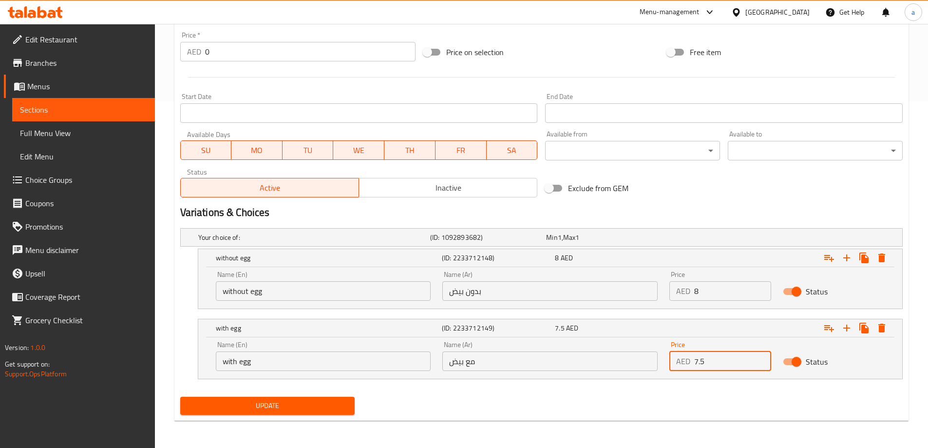
click at [720, 362] on input "7.5" at bounding box center [732, 360] width 77 height 19
type input "8"
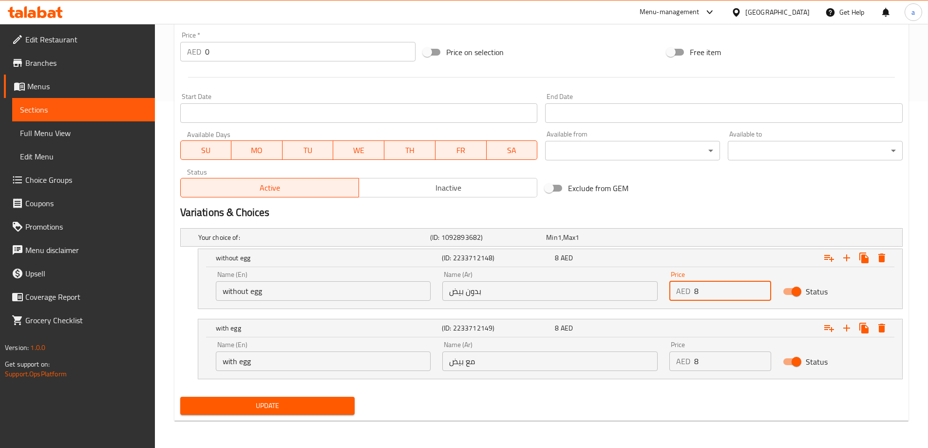
click at [714, 293] on input "8" at bounding box center [732, 290] width 77 height 19
type input "7.5"
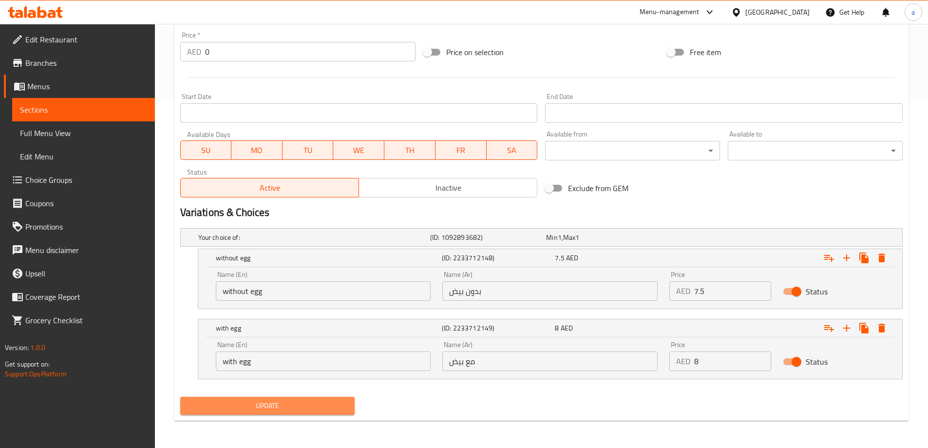
click at [313, 397] on button "Update" at bounding box center [267, 406] width 175 height 18
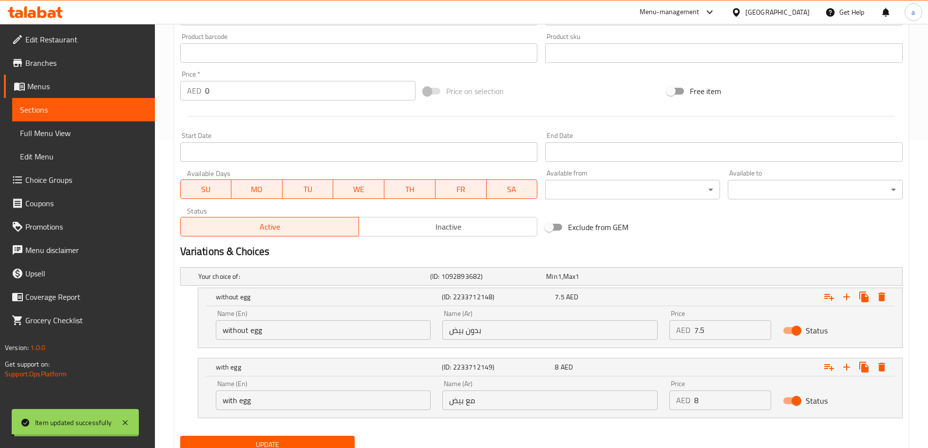
scroll to position [249, 0]
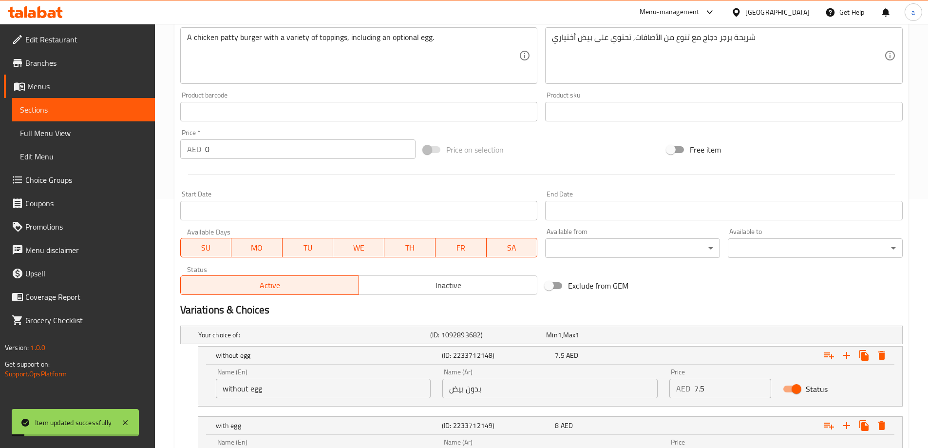
click at [62, 136] on span "Full Menu View" at bounding box center [83, 133] width 127 height 12
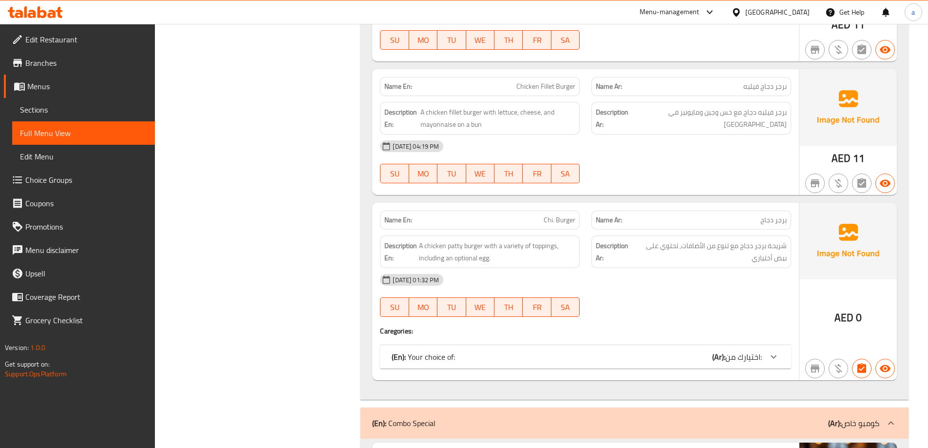
scroll to position [2728, 0]
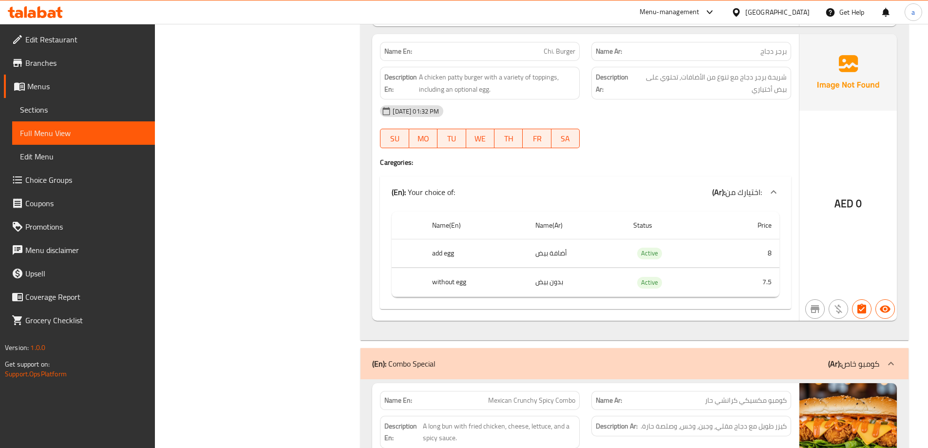
scroll to position [2826, 0]
click at [762, 47] on span "برجر دجاج" at bounding box center [774, 51] width 26 height 10
click at [533, 53] on p "Name En: Chi. Burger" at bounding box center [479, 51] width 191 height 10
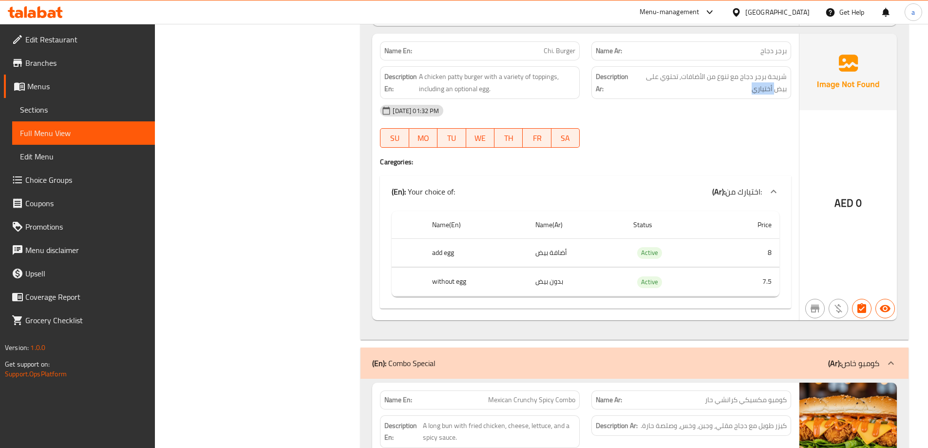
drag, startPoint x: 777, startPoint y: 84, endPoint x: 716, endPoint y: 97, distance: 61.7
click at [716, 97] on div "Description Ar: شريحة برجر دجاج مع تنوع من الأضافات, تحتوي على بيض أختياري" at bounding box center [691, 82] width 200 height 33
drag, startPoint x: 766, startPoint y: 76, endPoint x: 682, endPoint y: 76, distance: 84.3
click at [686, 76] on span "شريحة برجر دجاج مع تنوع من الأضافات, تحتوي على بيض أختياري" at bounding box center [710, 83] width 153 height 24
click at [559, 253] on td "أضافة بيض" at bounding box center [577, 252] width 98 height 29
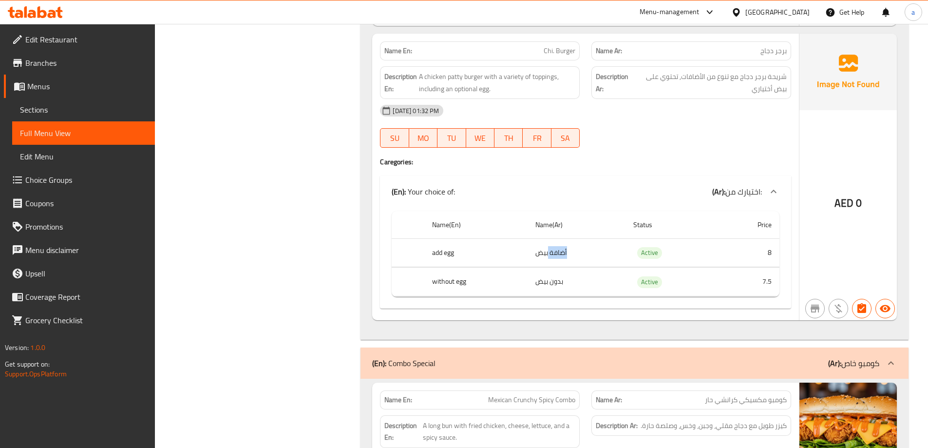
click at [559, 253] on td "أضافة بيض" at bounding box center [577, 252] width 98 height 29
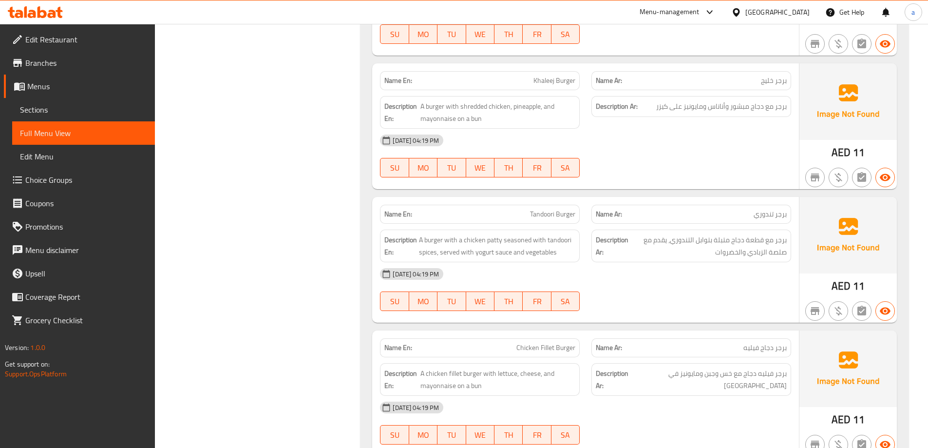
scroll to position [2631, 0]
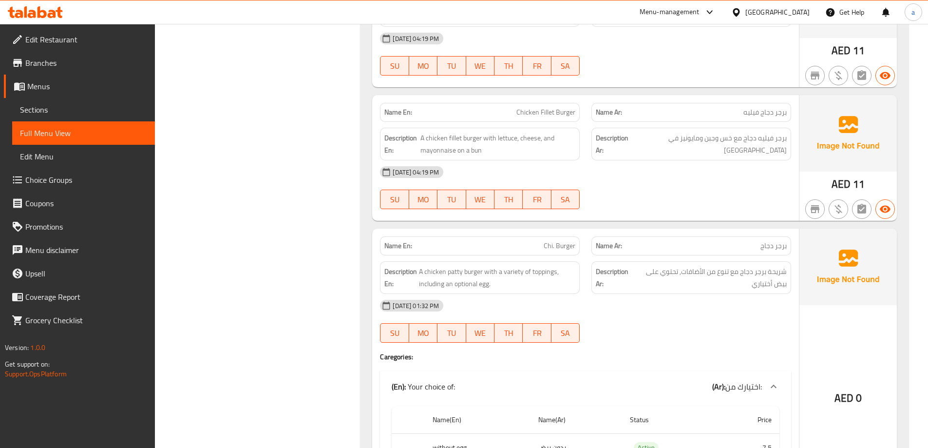
scroll to position [2777, 0]
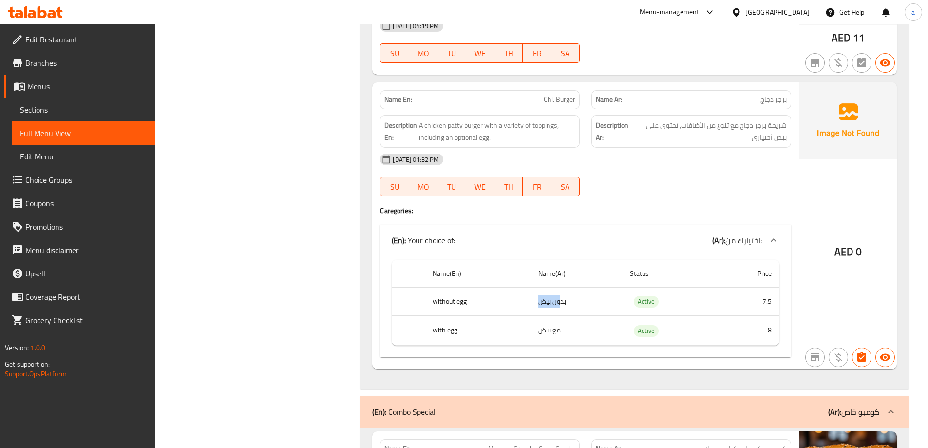
drag, startPoint x: 540, startPoint y: 306, endPoint x: 724, endPoint y: 304, distance: 184.2
click at [567, 305] on td "بدون بيض" at bounding box center [577, 301] width 92 height 29
drag, startPoint x: 766, startPoint y: 289, endPoint x: 756, endPoint y: 318, distance: 30.2
click at [790, 284] on div "Name(En) Name(Ar) Status Price without egg بدون بيض Active 7.5 with egg مع بيض …" at bounding box center [585, 306] width 411 height 101
click at [717, 304] on td "7.5" at bounding box center [748, 301] width 63 height 29
